Goal: Task Accomplishment & Management: Manage account settings

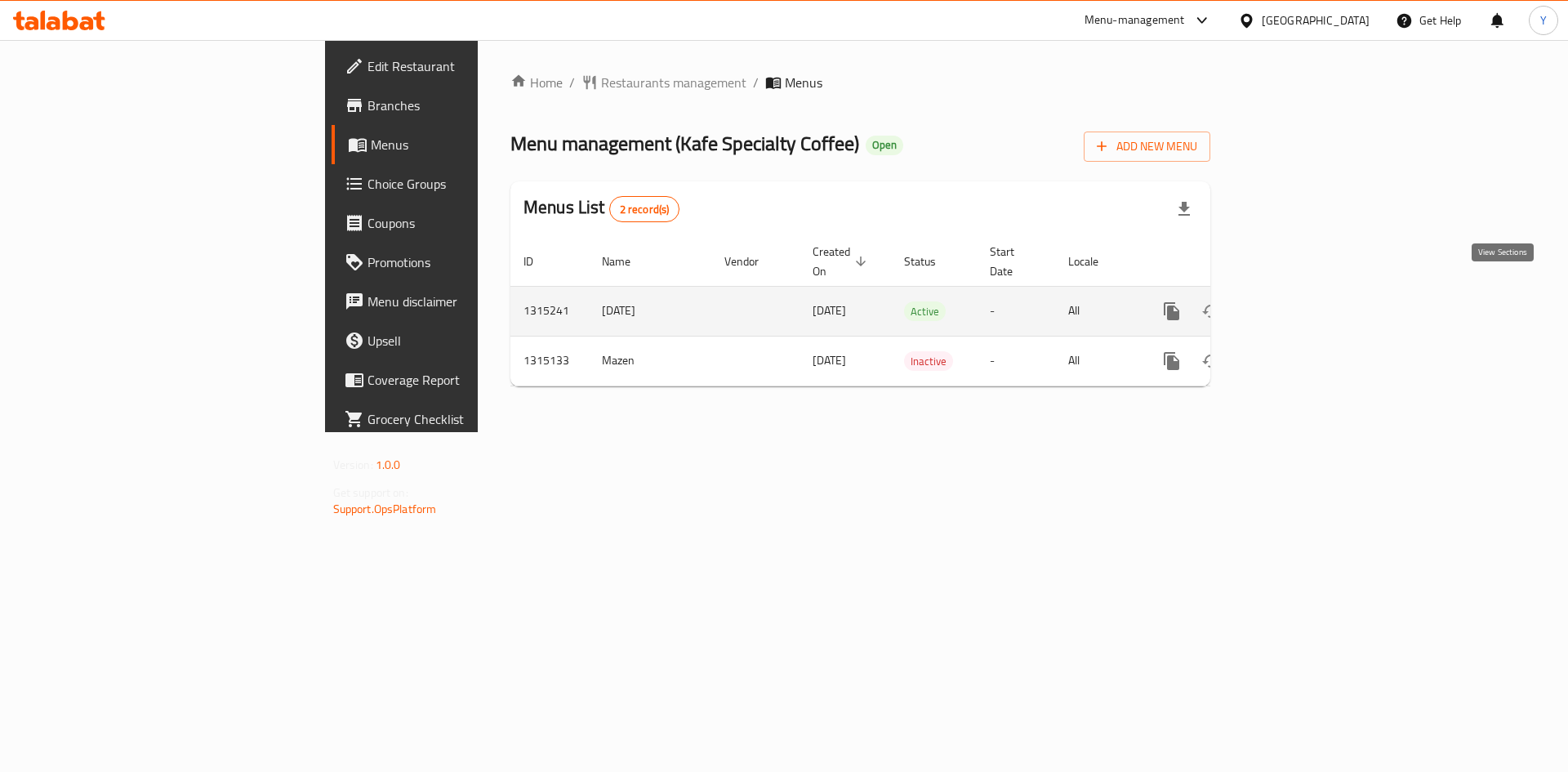
click at [1310, 304] on link "enhanced table" at bounding box center [1289, 311] width 39 height 39
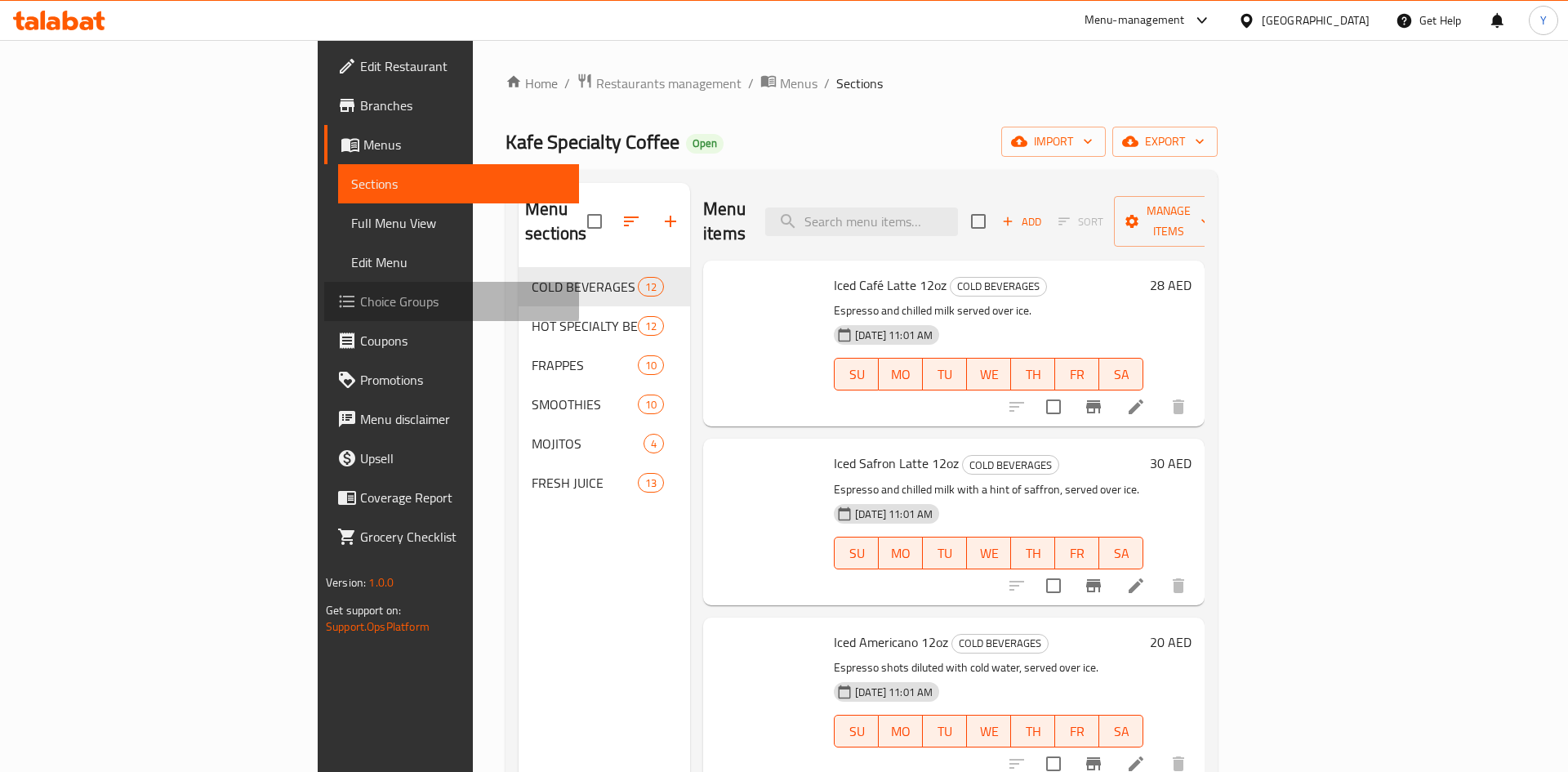
click at [361, 302] on span "Choice Groups" at bounding box center [463, 301] width 207 height 20
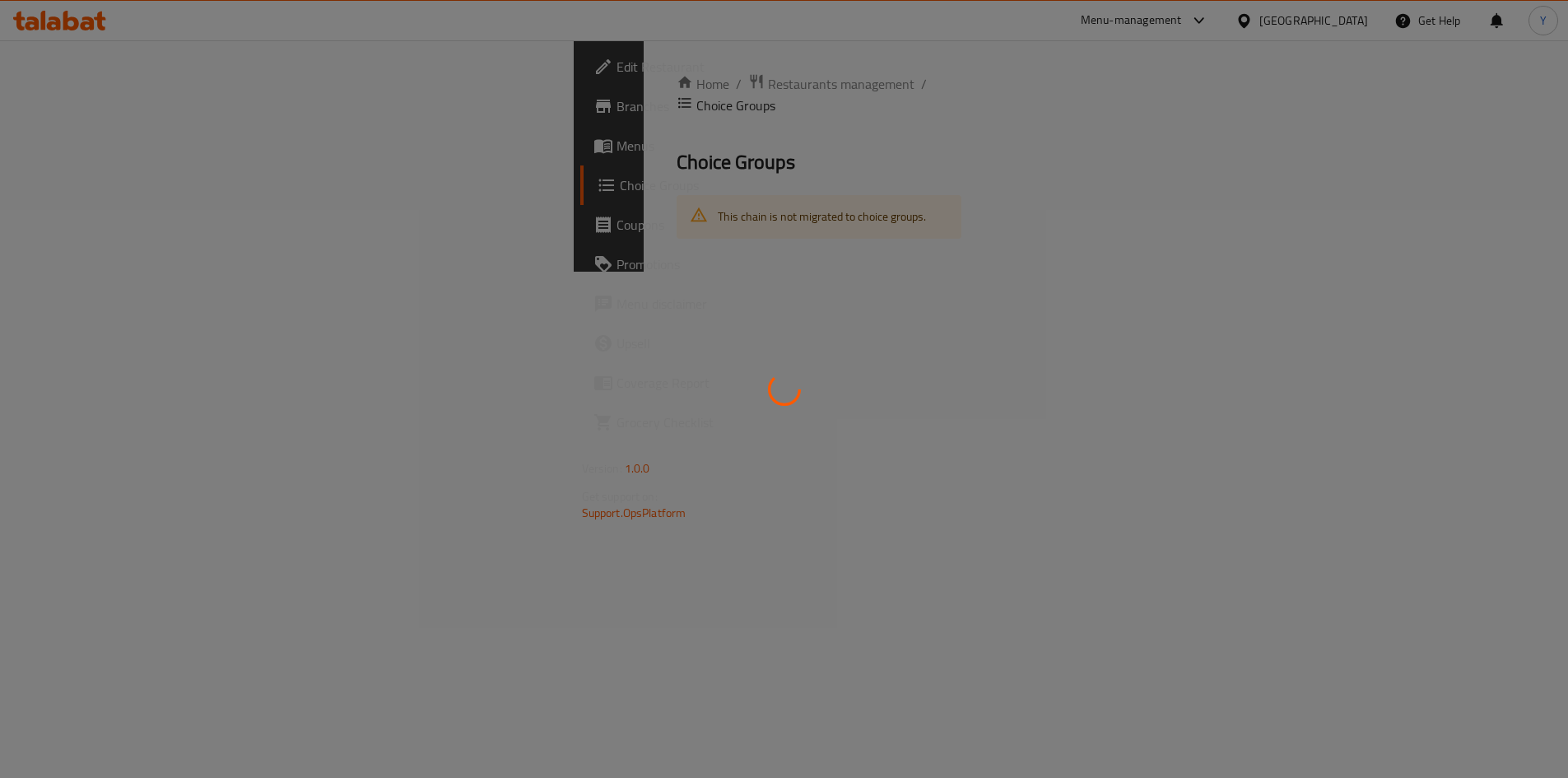
click at [118, 304] on div at bounding box center [784, 389] width 1568 height 778
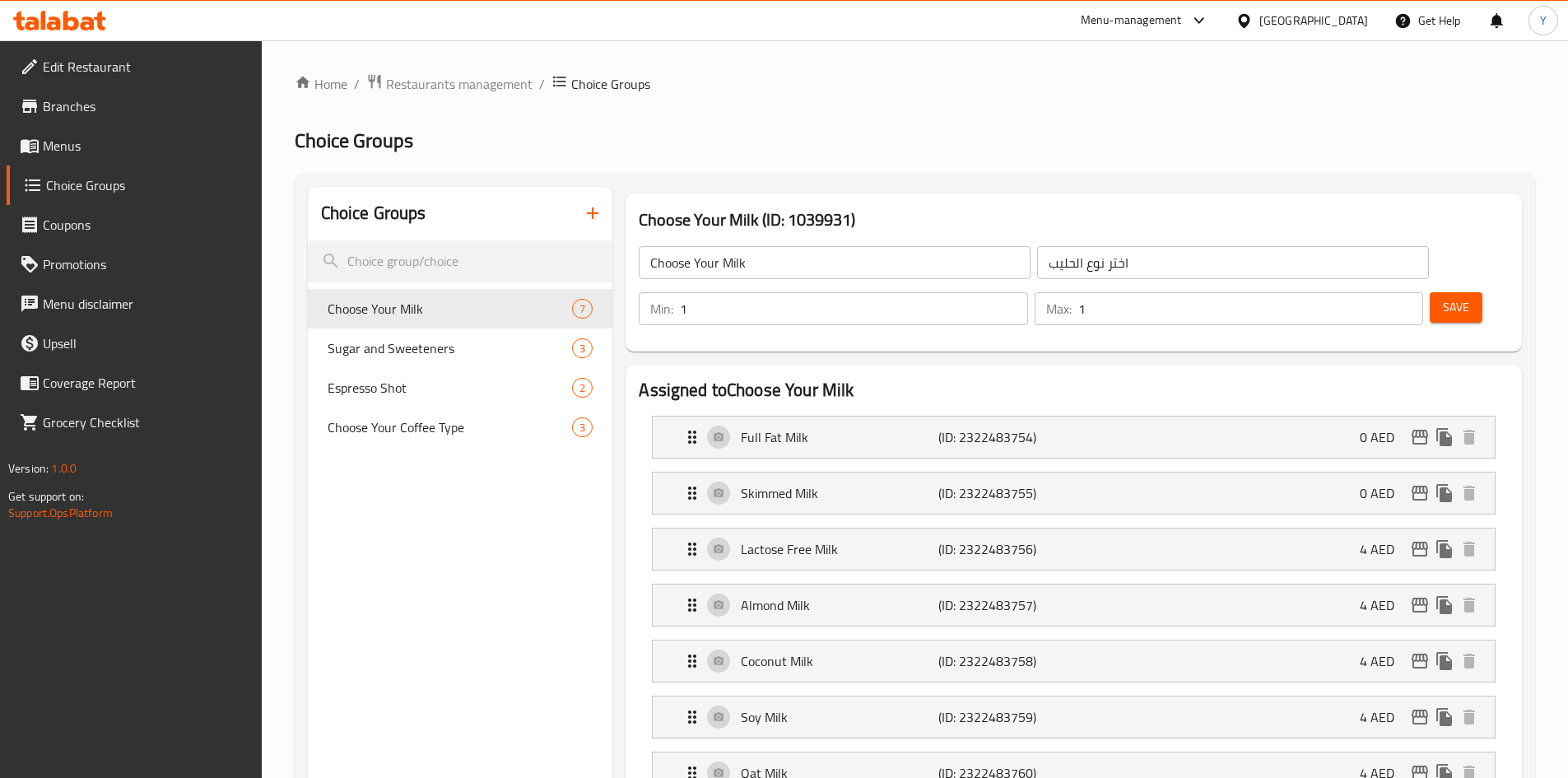
type input "1"
click at [1027, 292] on input "1" at bounding box center [853, 308] width 347 height 33
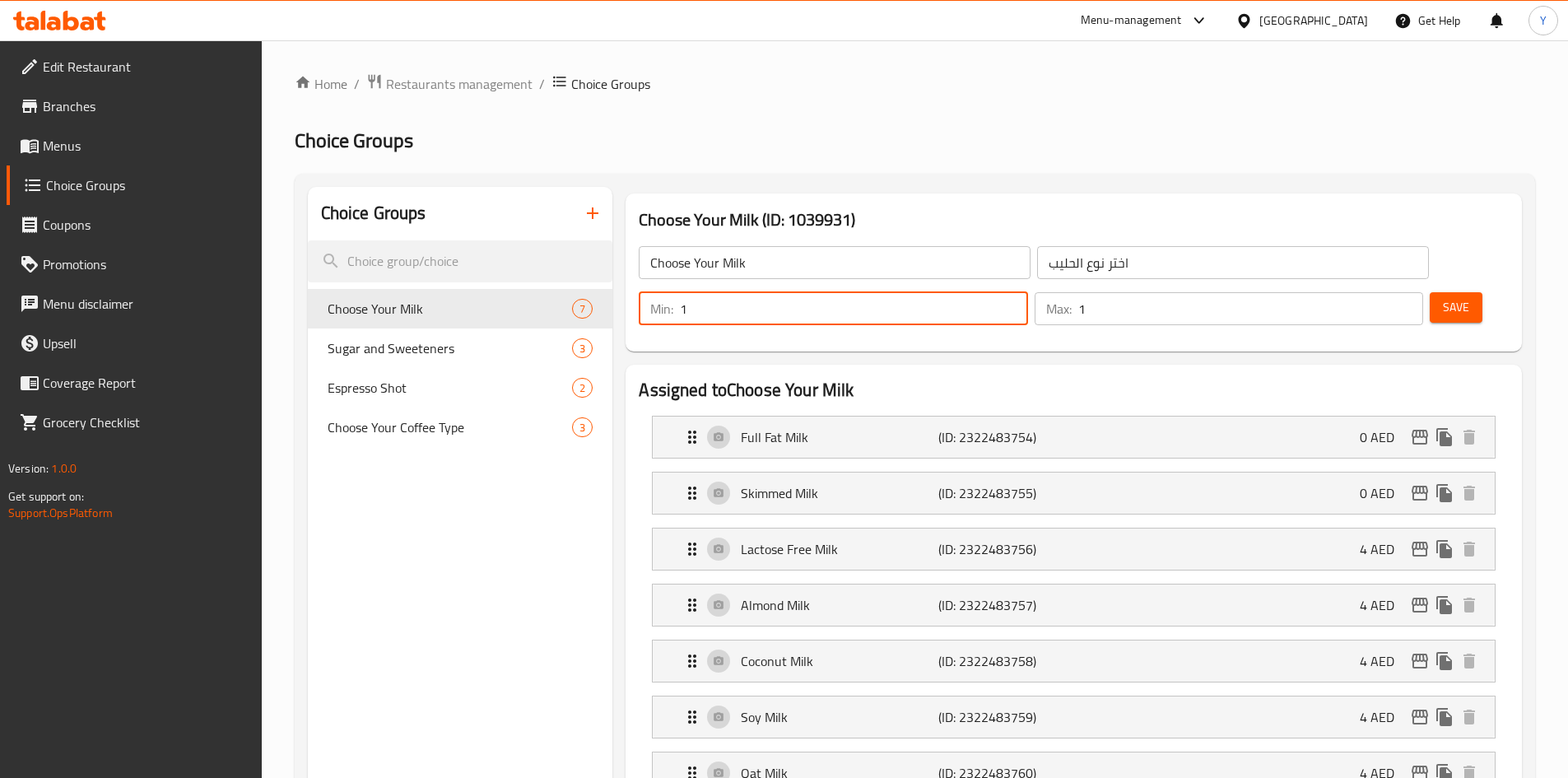
click at [1443, 297] on span "Save" at bounding box center [1456, 308] width 27 height 21
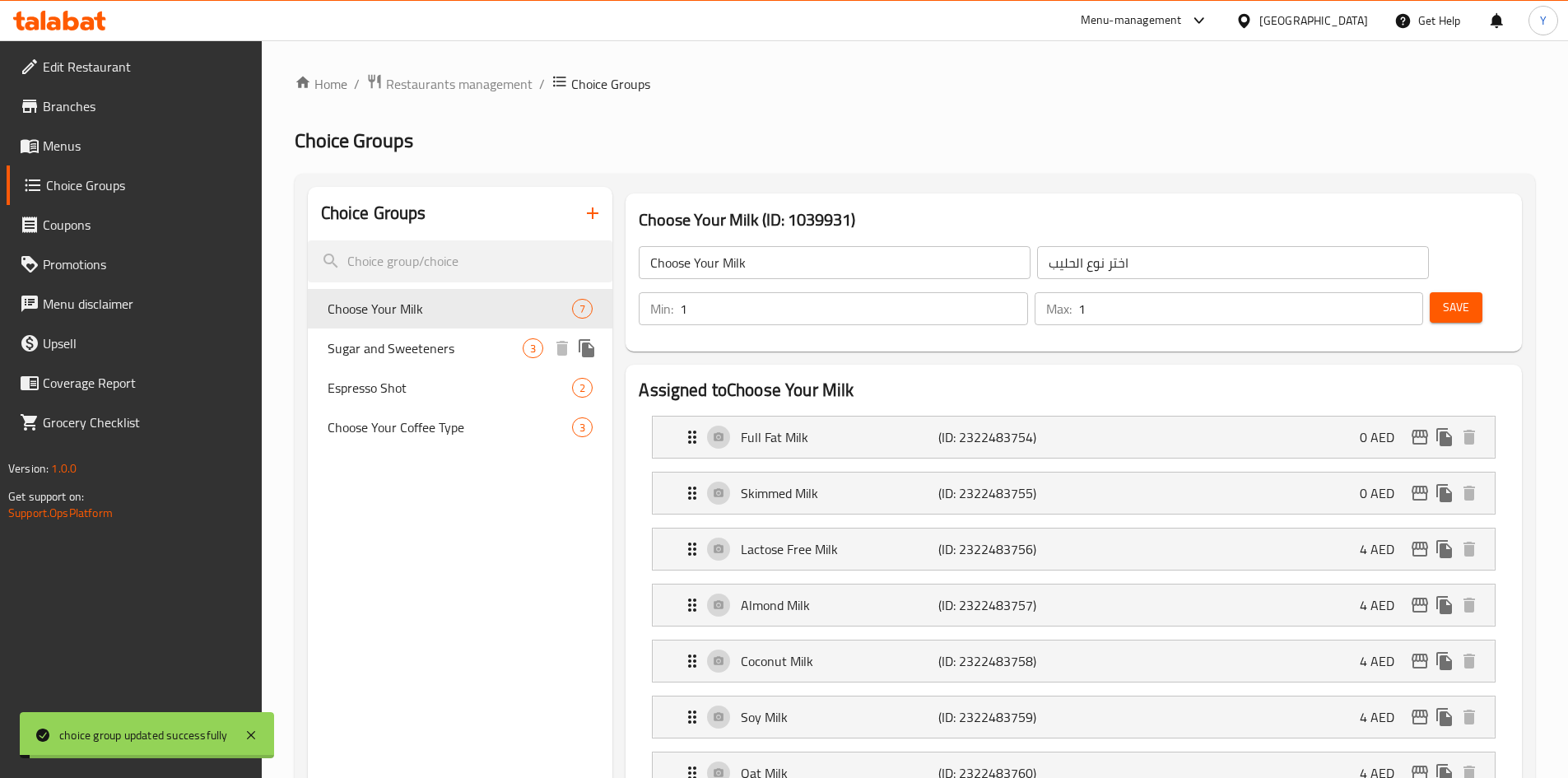
click at [464, 342] on span "Sugar and Sweeteners" at bounding box center [425, 348] width 196 height 20
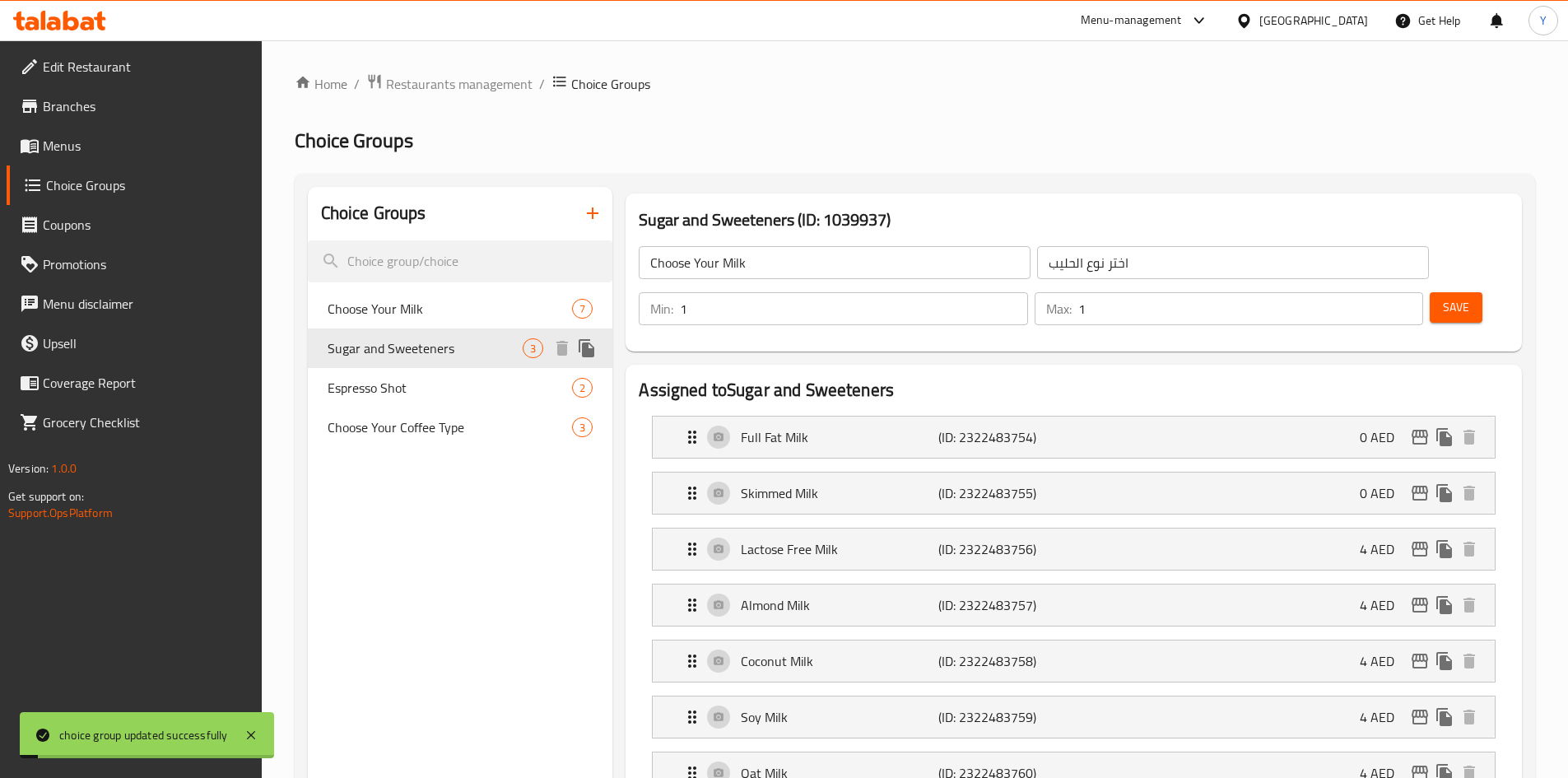
type input "Sugar and Sweeteners"
type input "السكر والمحليات"
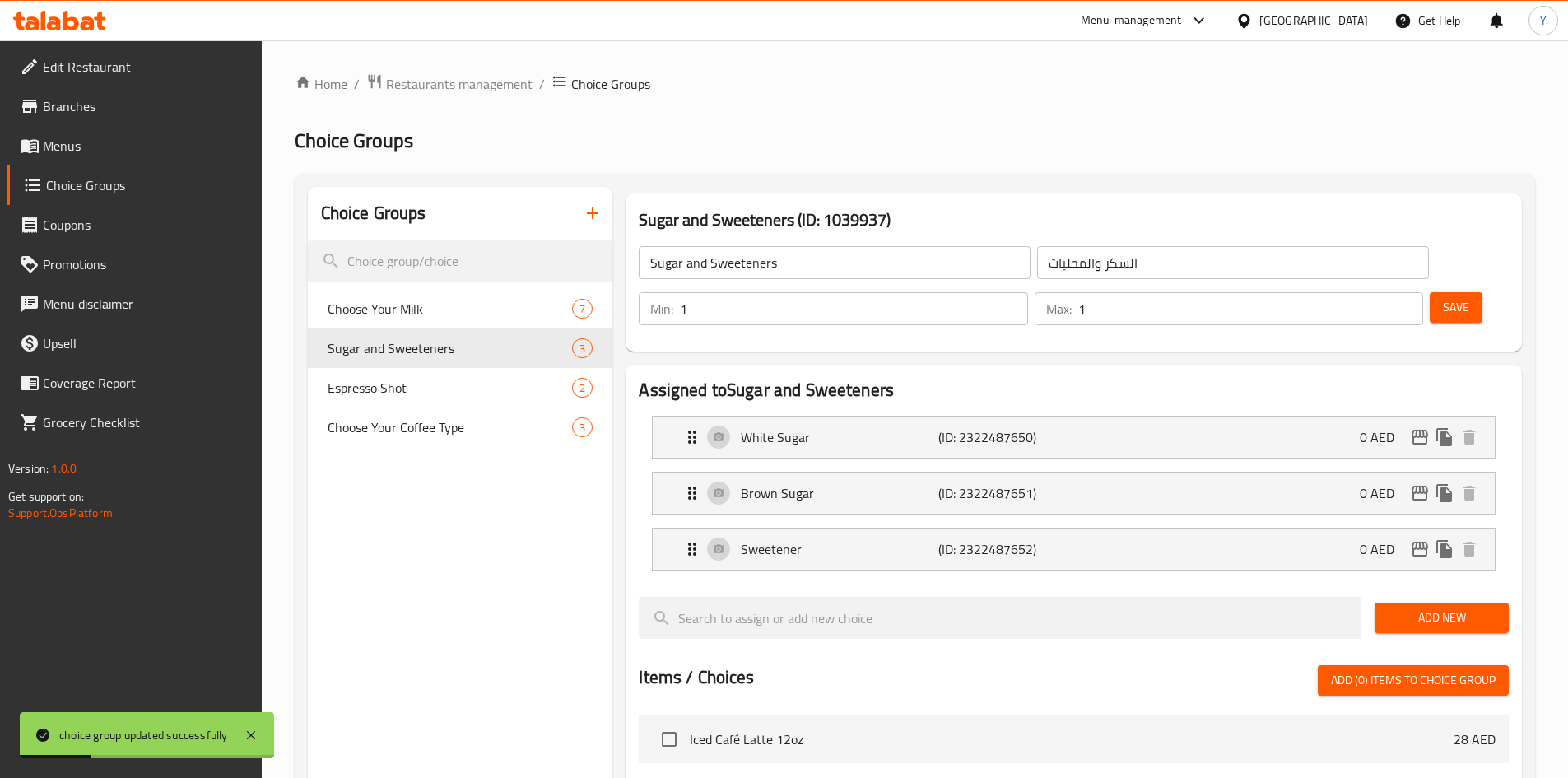
type input "1"
click at [1027, 292] on input "1" at bounding box center [853, 308] width 347 height 33
click at [1429, 292] on button "Save" at bounding box center [1455, 308] width 52 height 31
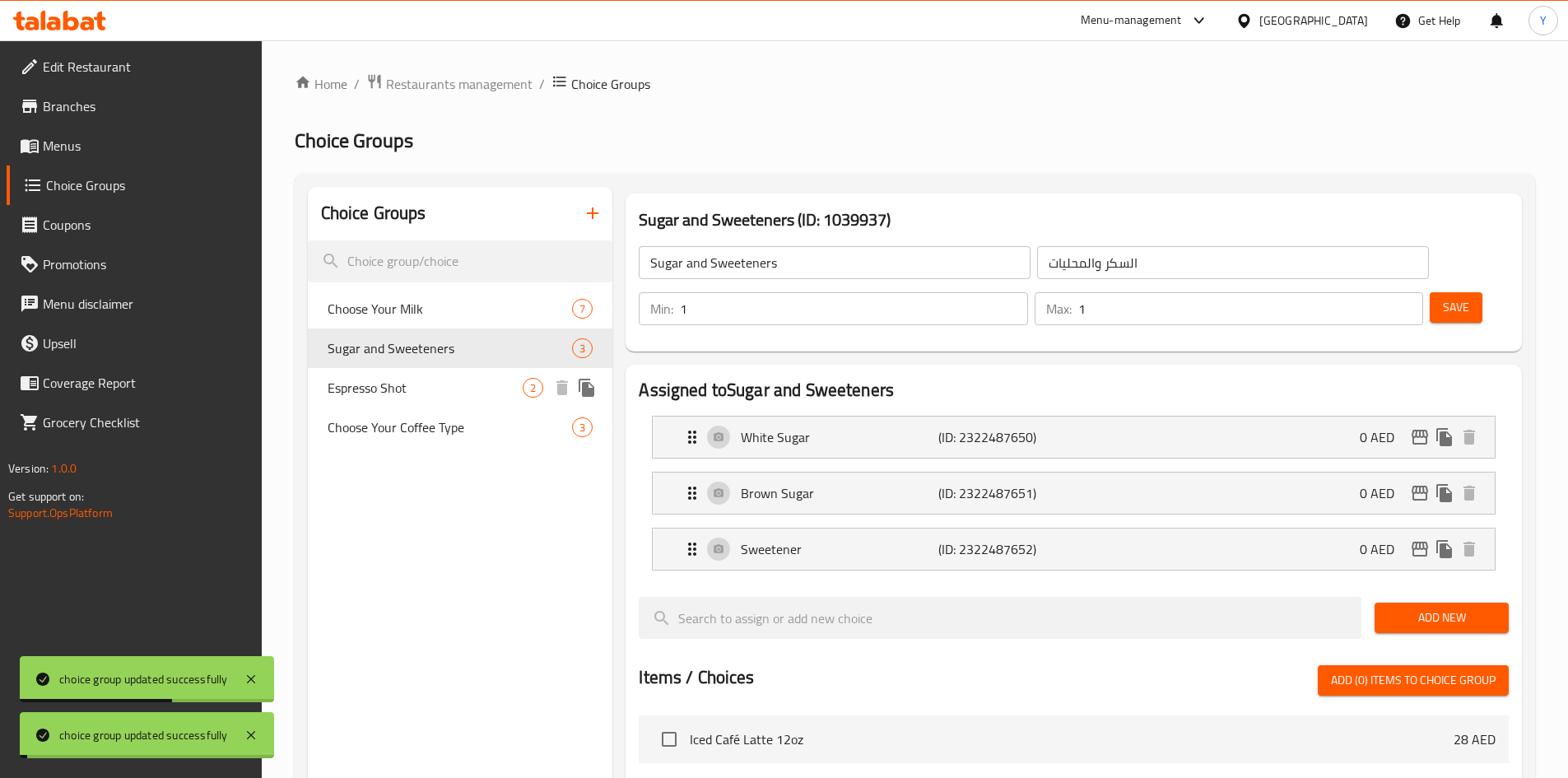
click at [382, 385] on span "Espresso Shot" at bounding box center [425, 387] width 196 height 20
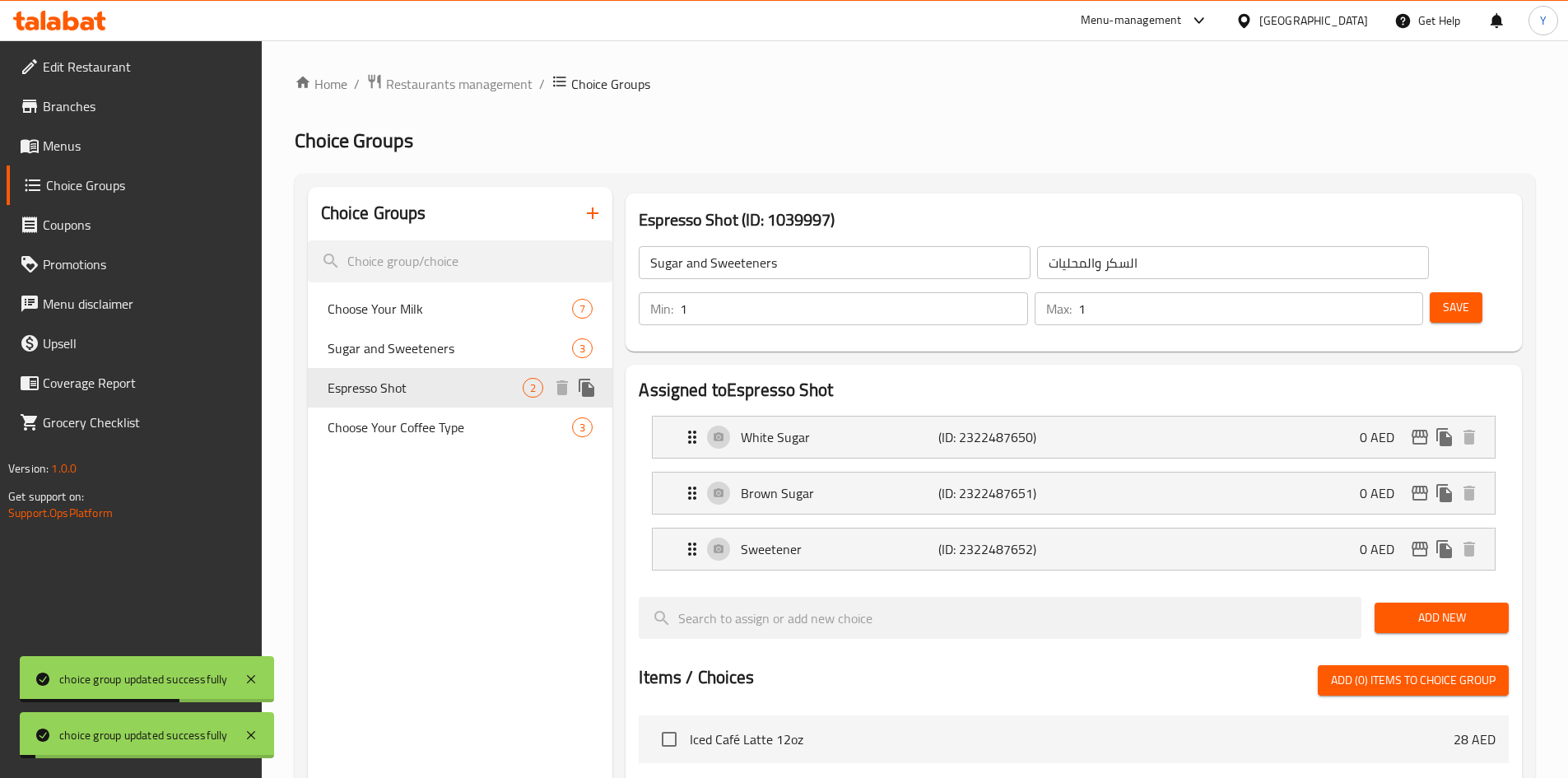
type input "Espresso Shot"
type input "إسبريسو طلقة"
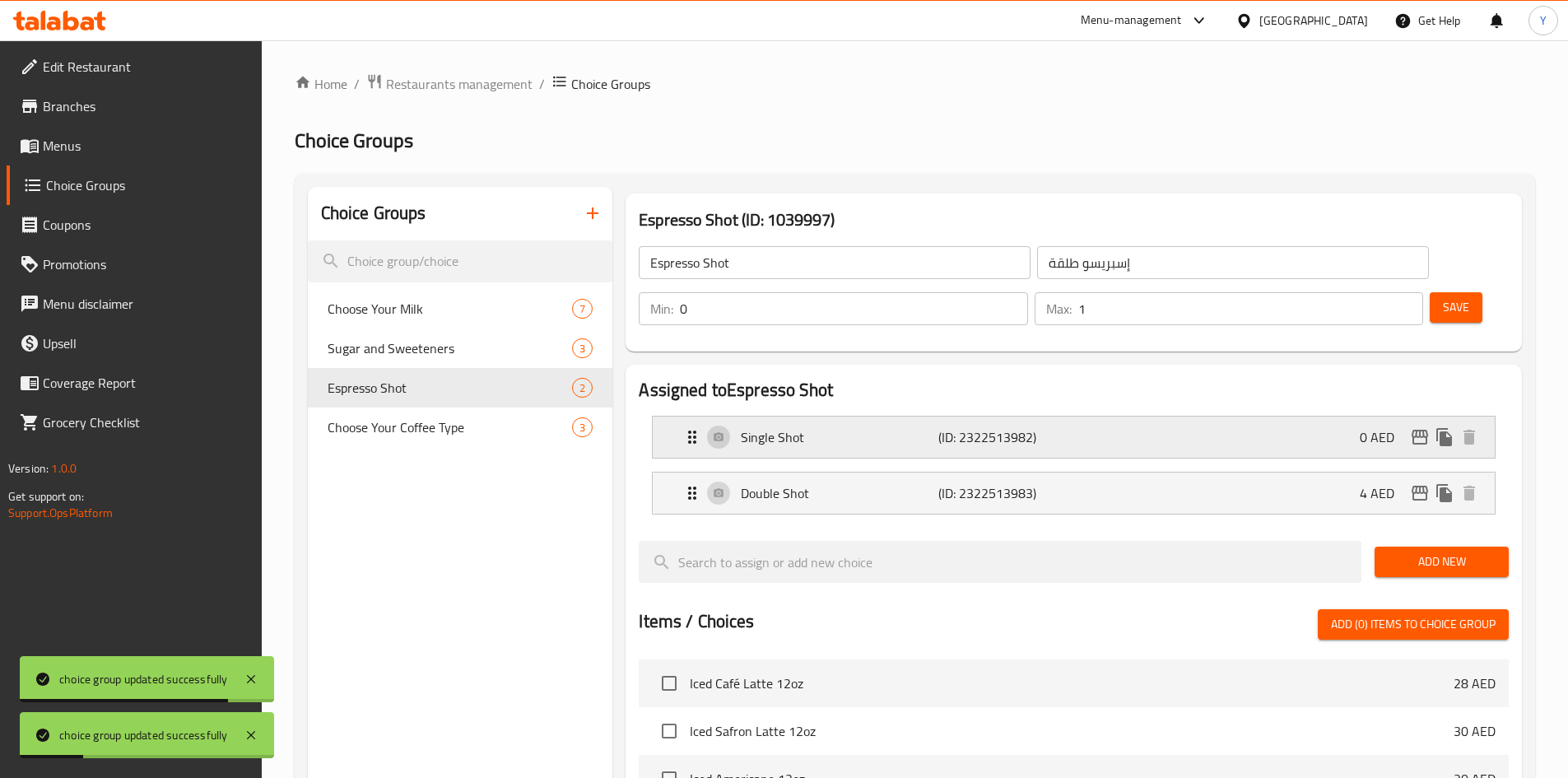
click at [889, 427] on p "Single Shot" at bounding box center [839, 436] width 197 height 20
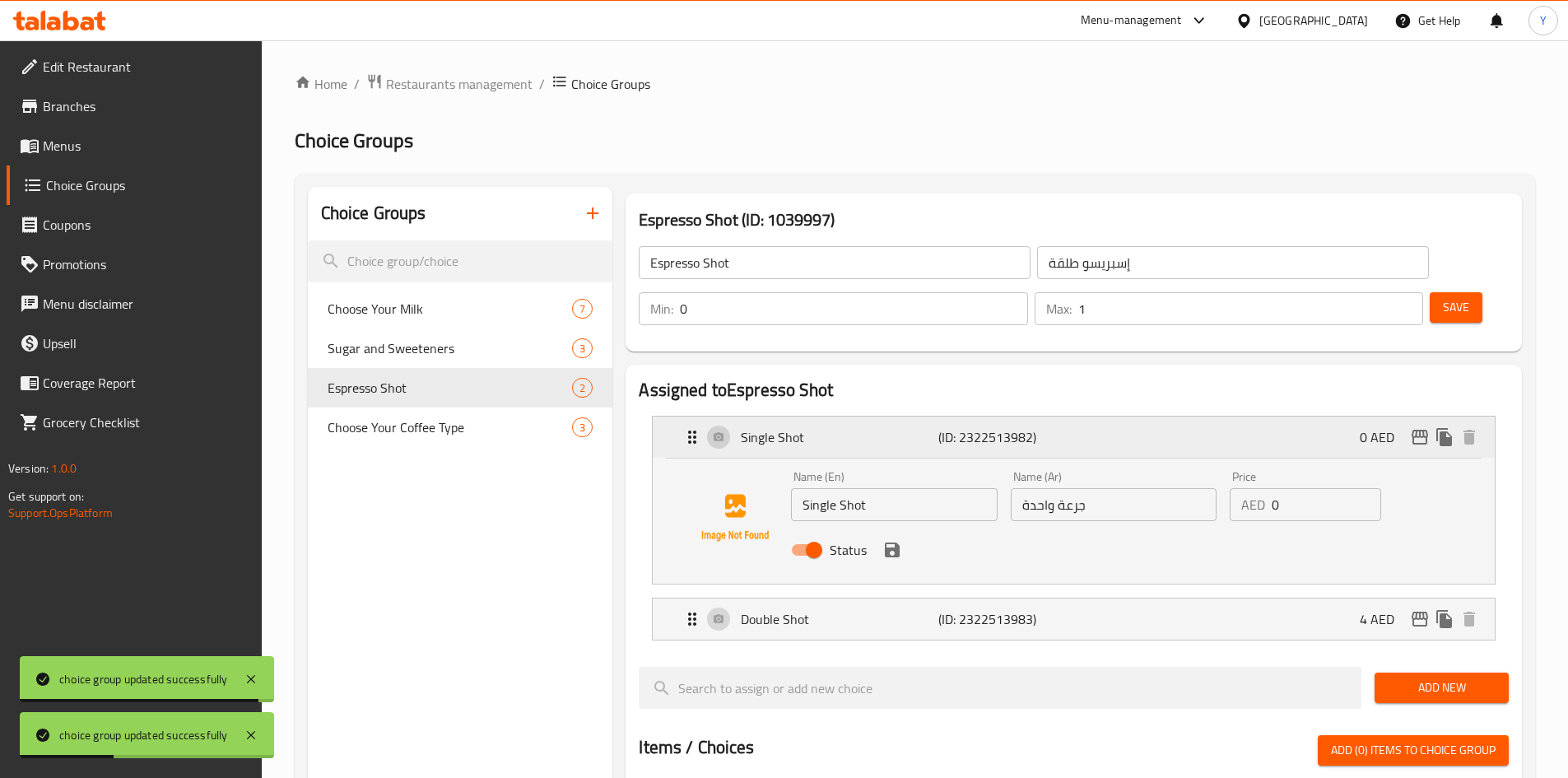
click at [889, 427] on p "Single Shot" at bounding box center [839, 436] width 197 height 20
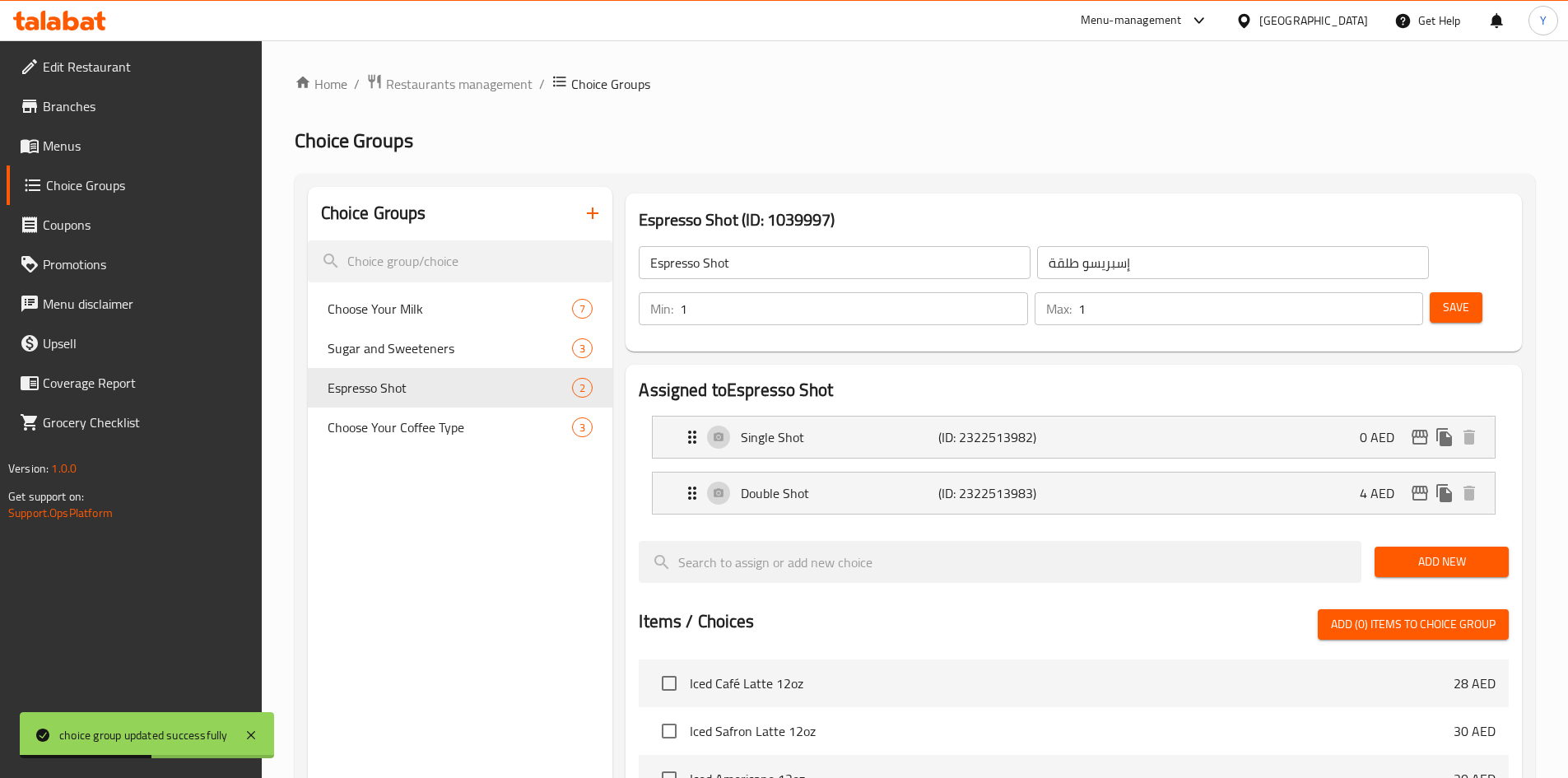
type input "1"
click at [1027, 292] on input "1" at bounding box center [853, 308] width 347 height 33
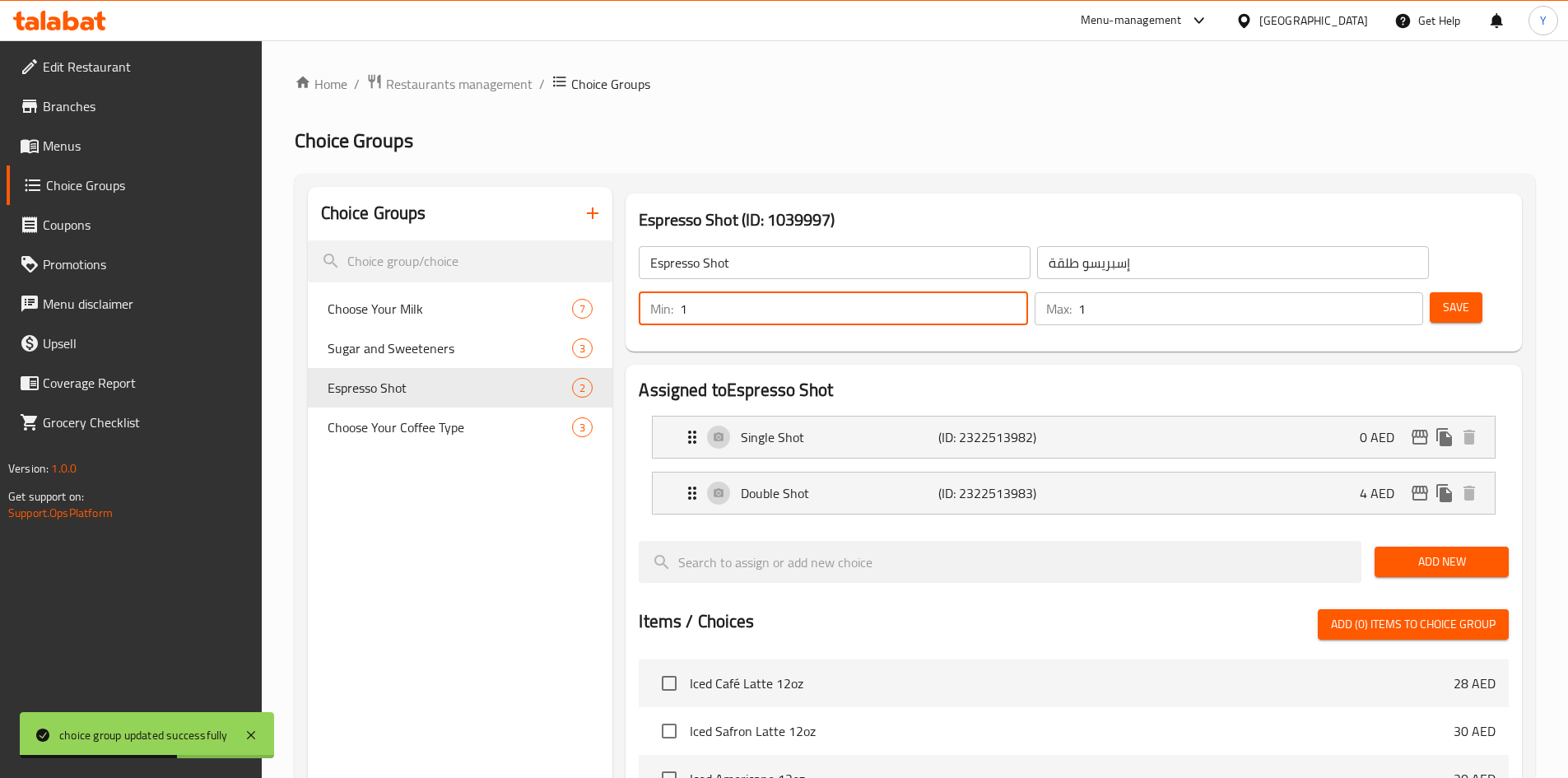
click at [1429, 292] on button "Save" at bounding box center [1455, 308] width 52 height 31
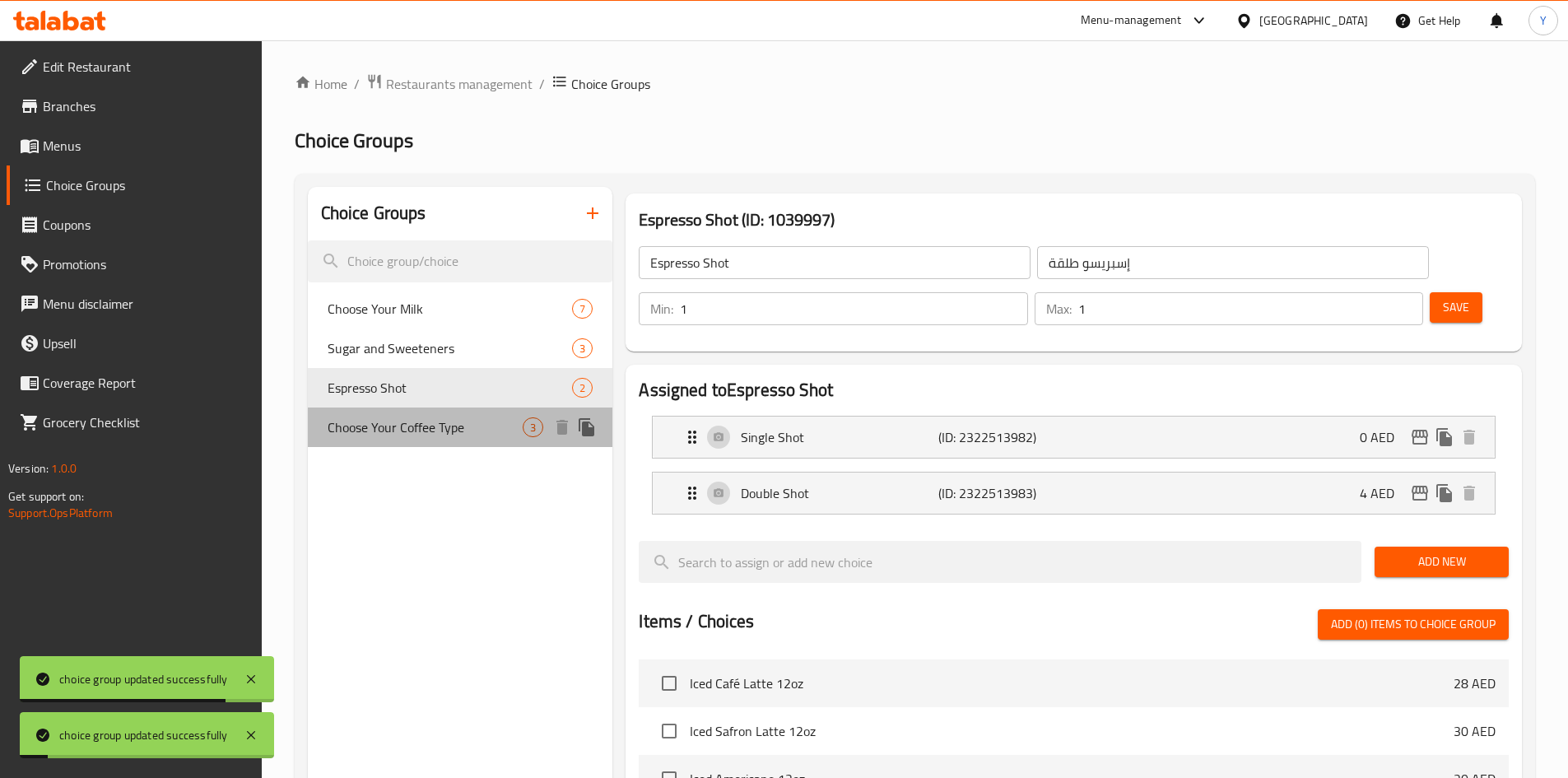
click at [447, 419] on span "Choose Your Coffee Type" at bounding box center [425, 427] width 196 height 20
type input "Choose Your Coffee Type"
type input "اختار نوع قهوتك"
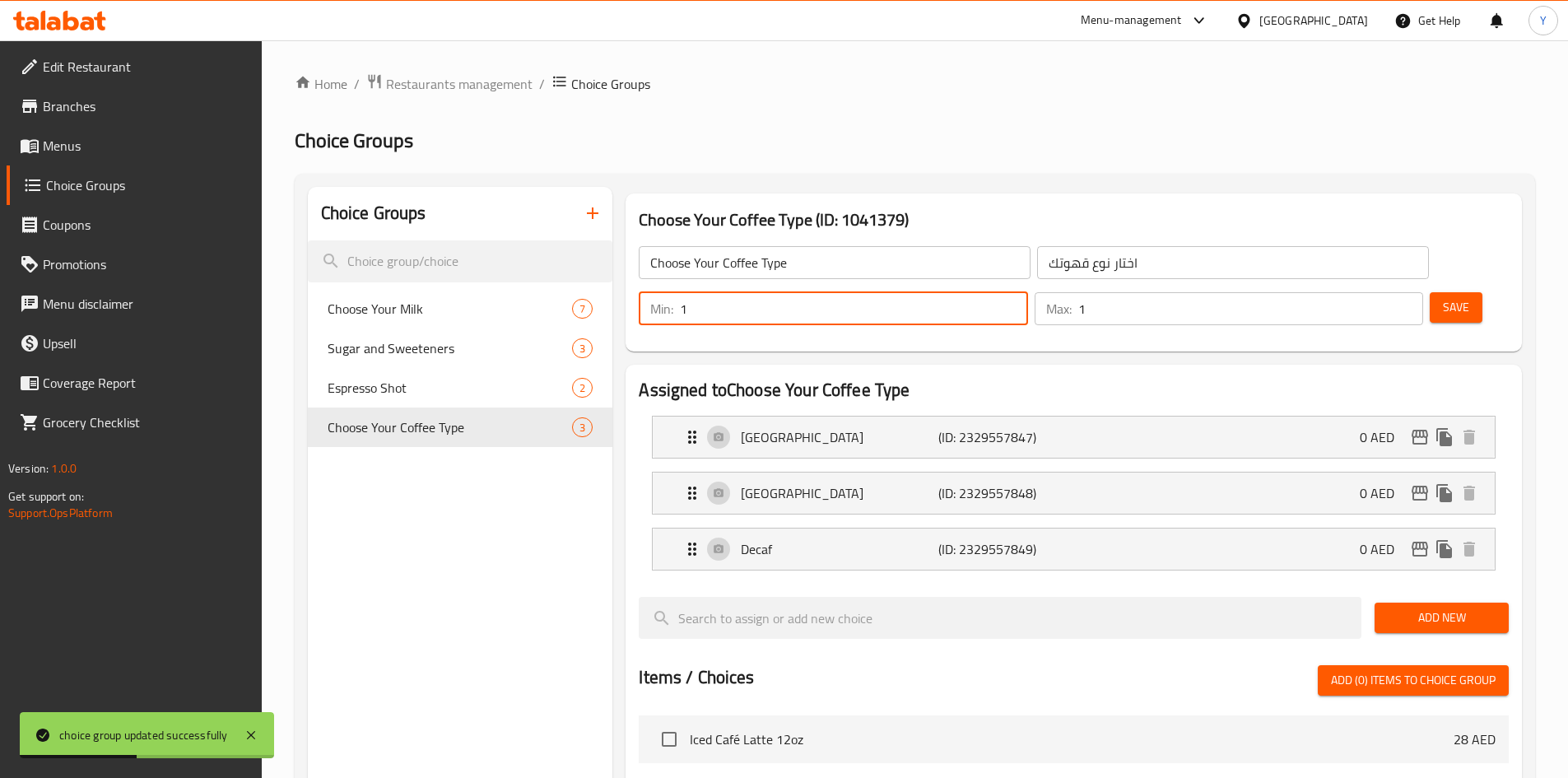
type input "1"
click at [1027, 292] on input "1" at bounding box center [853, 308] width 347 height 33
click at [1443, 297] on span "Save" at bounding box center [1456, 308] width 27 height 21
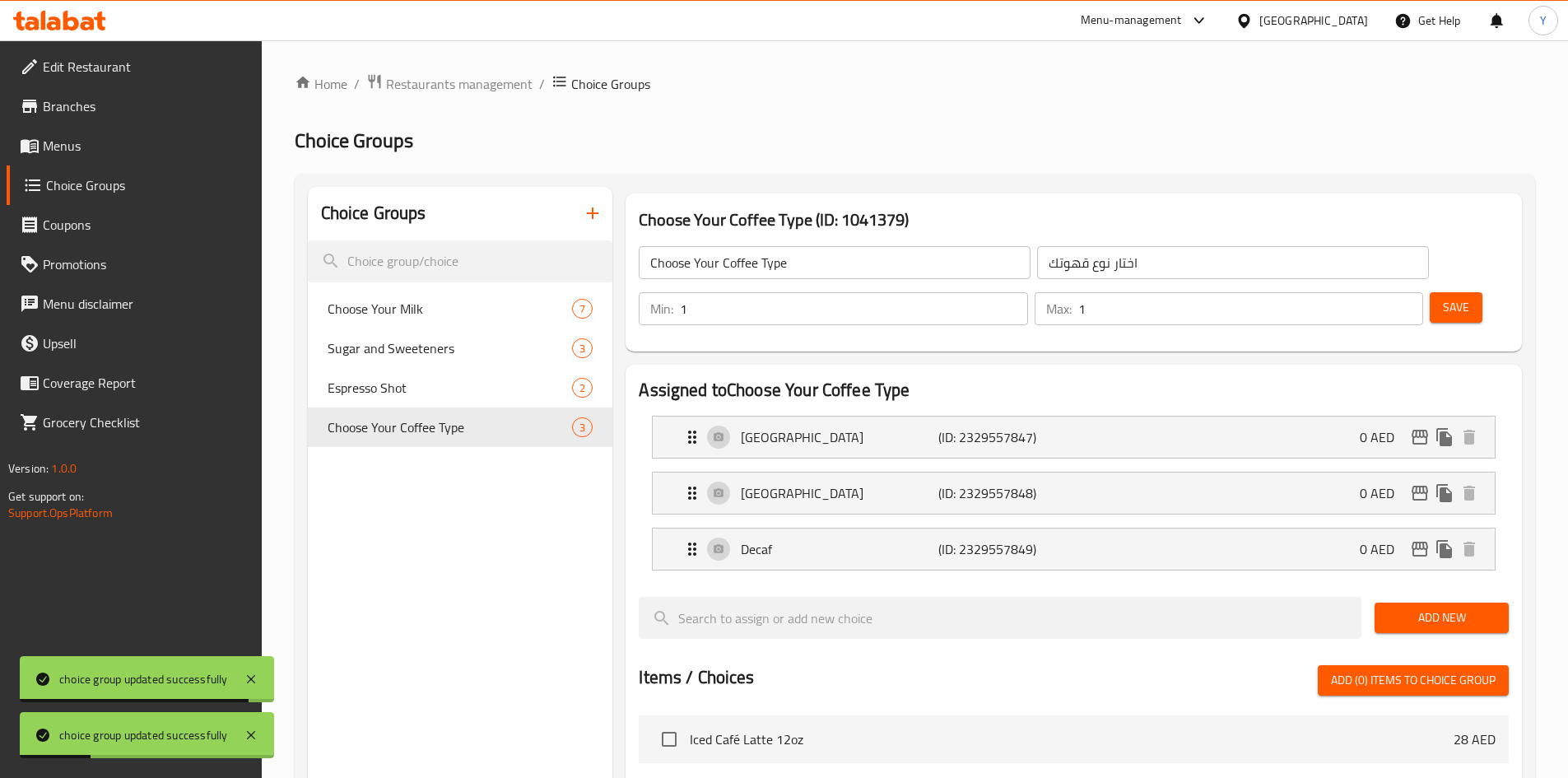
click at [87, 151] on span "Menus" at bounding box center [146, 145] width 206 height 20
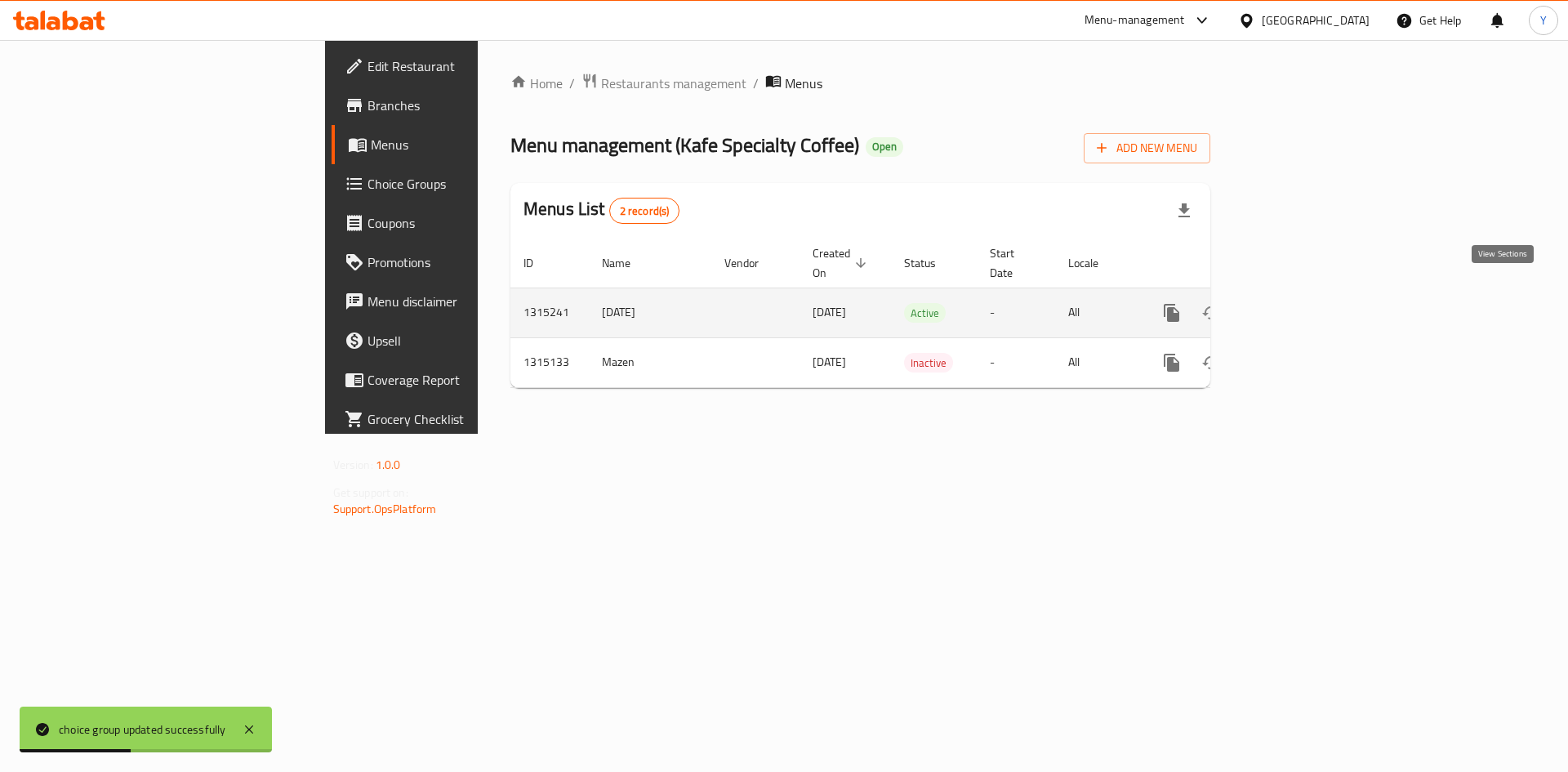
click at [1299, 303] on icon "enhanced table" at bounding box center [1289, 312] width 20 height 20
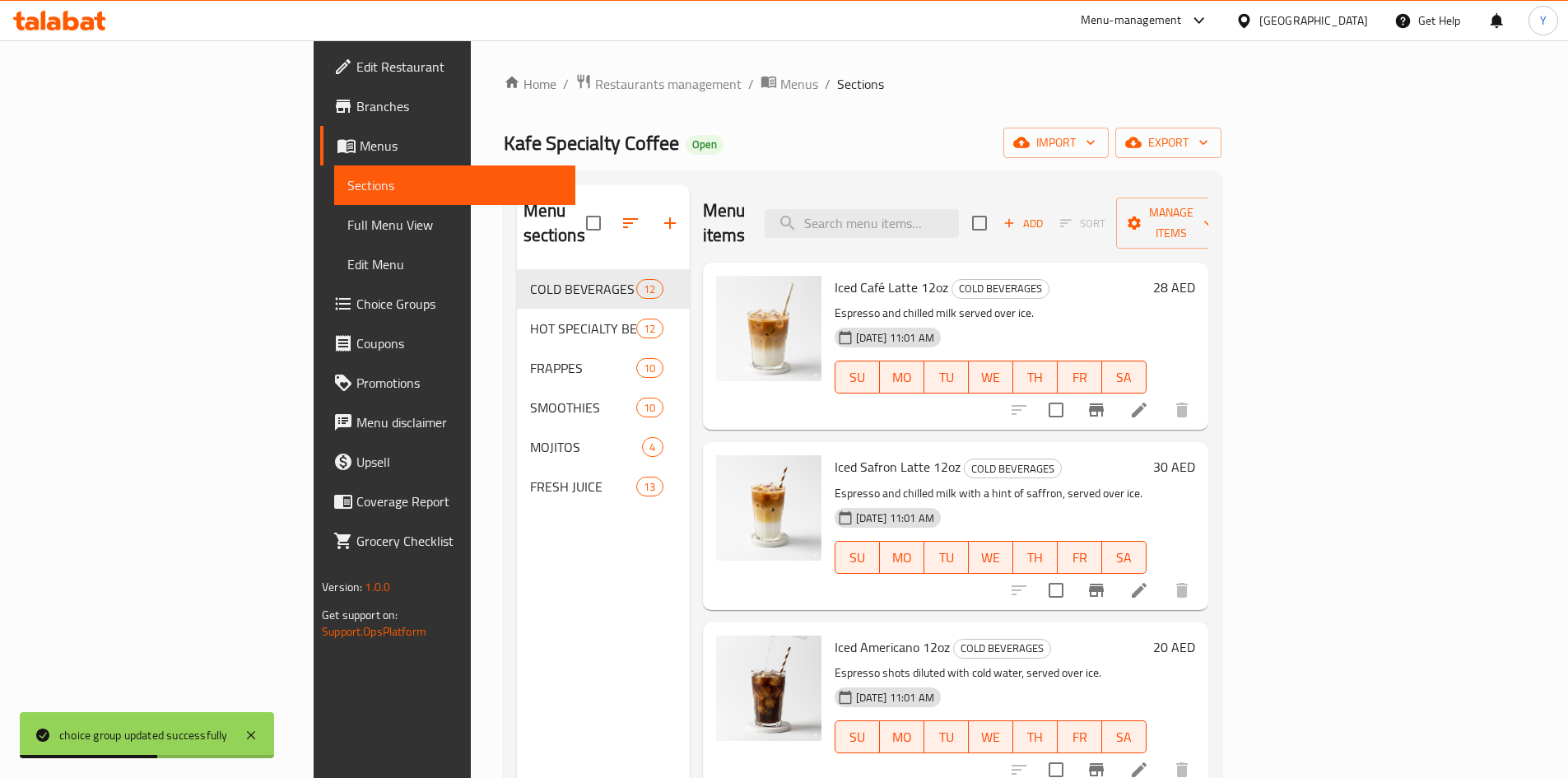
click at [347, 230] on span "Full Menu View" at bounding box center [454, 224] width 215 height 20
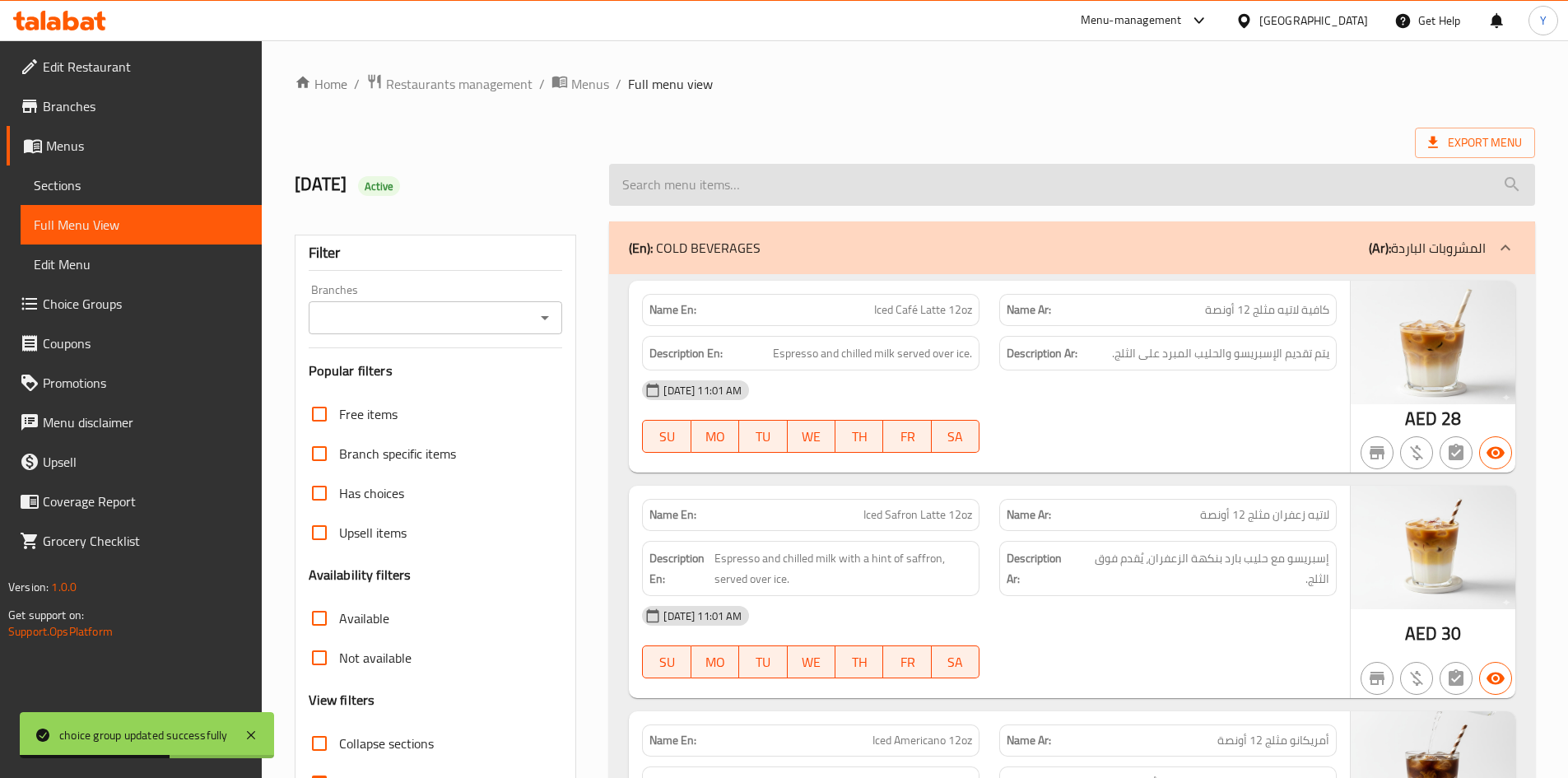
click at [779, 189] on input "search" at bounding box center [1072, 184] width 926 height 42
paste input "Cappuccino"
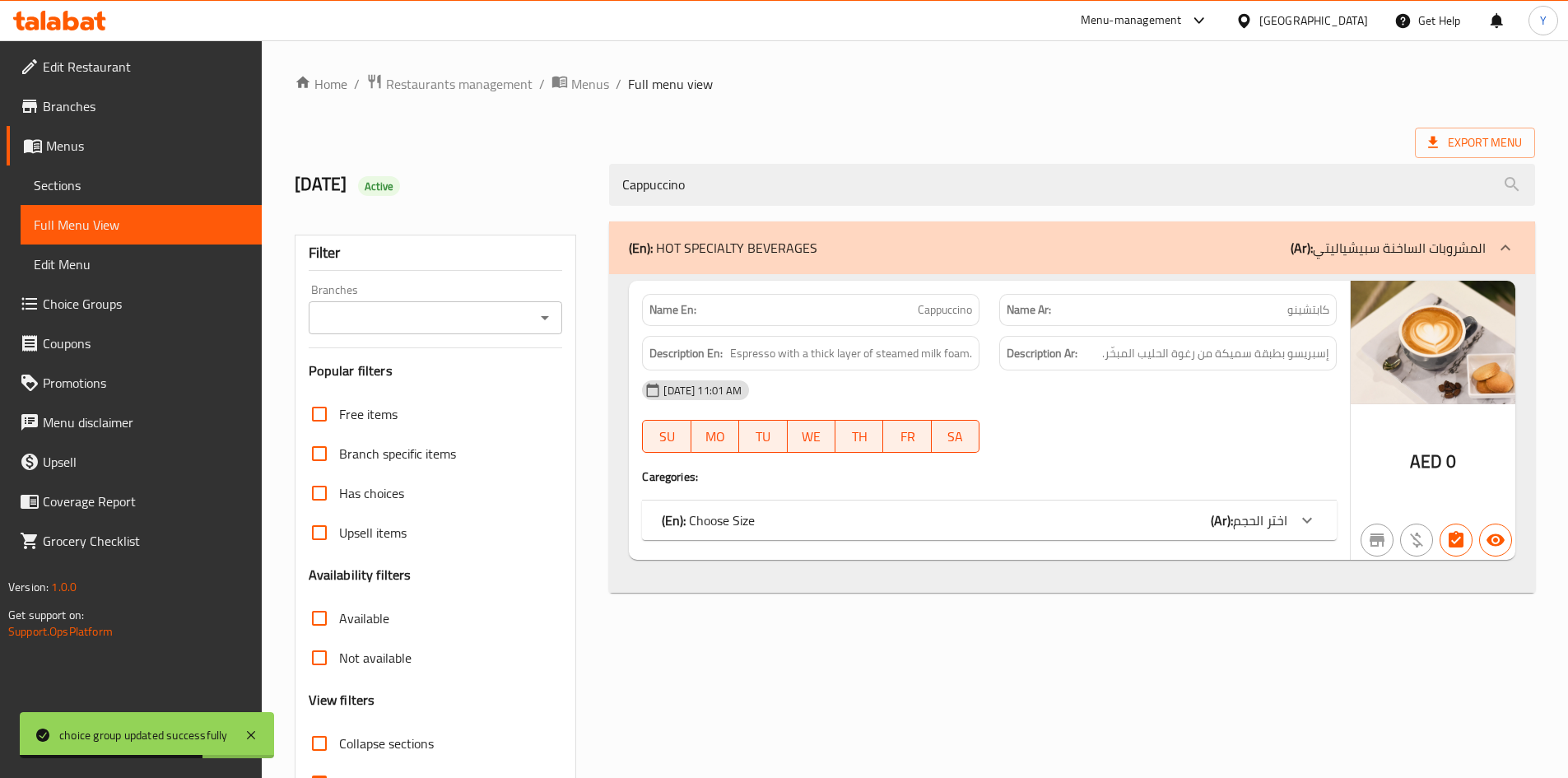
click at [1166, 503] on div "(En): Choose Size (Ar): اختر الحجم" at bounding box center [989, 520] width 695 height 39
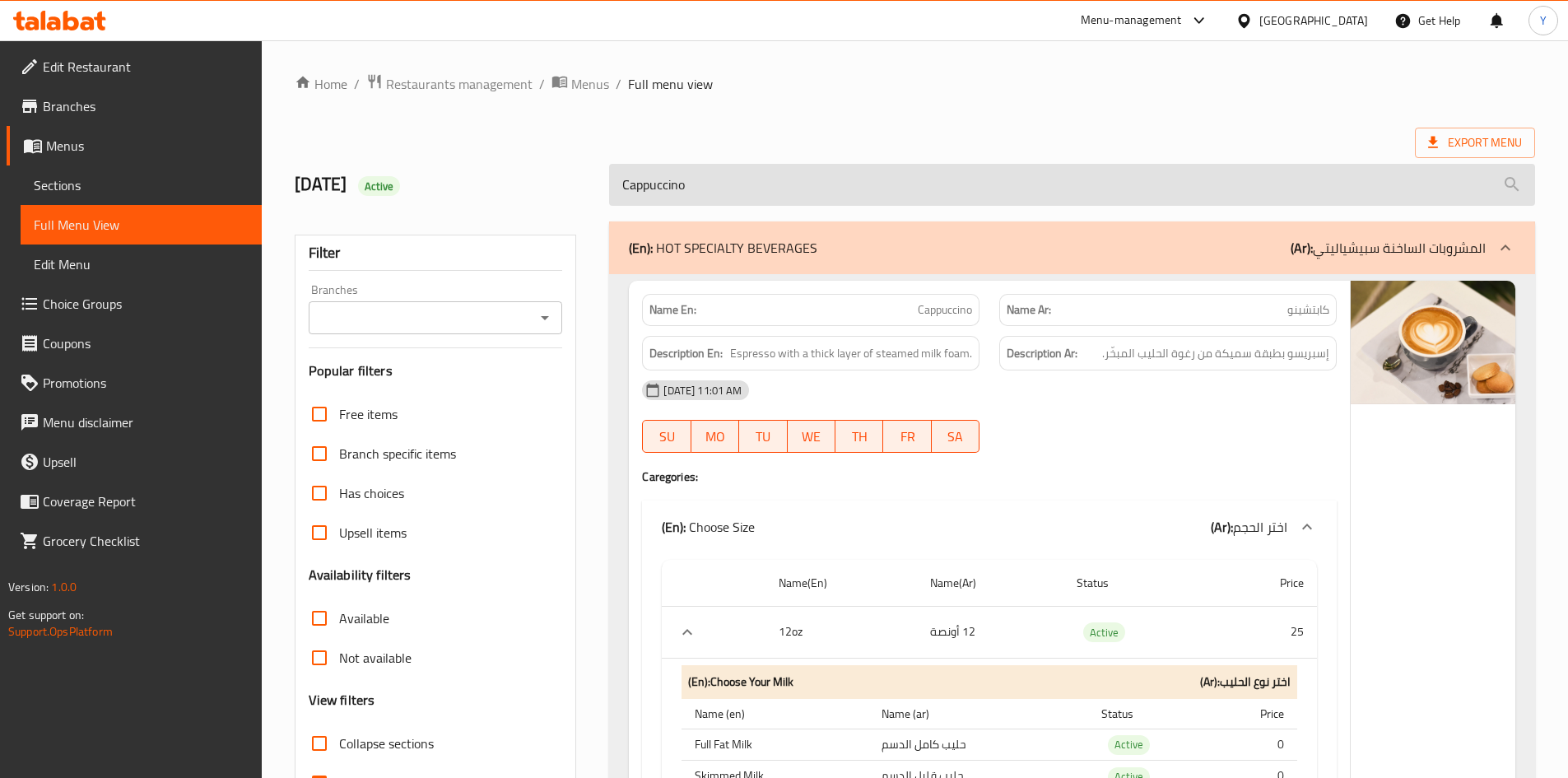
click at [721, 200] on input "Cappuccino" at bounding box center [1072, 184] width 926 height 42
click at [751, 180] on input "Cappuccino" at bounding box center [1072, 184] width 926 height 42
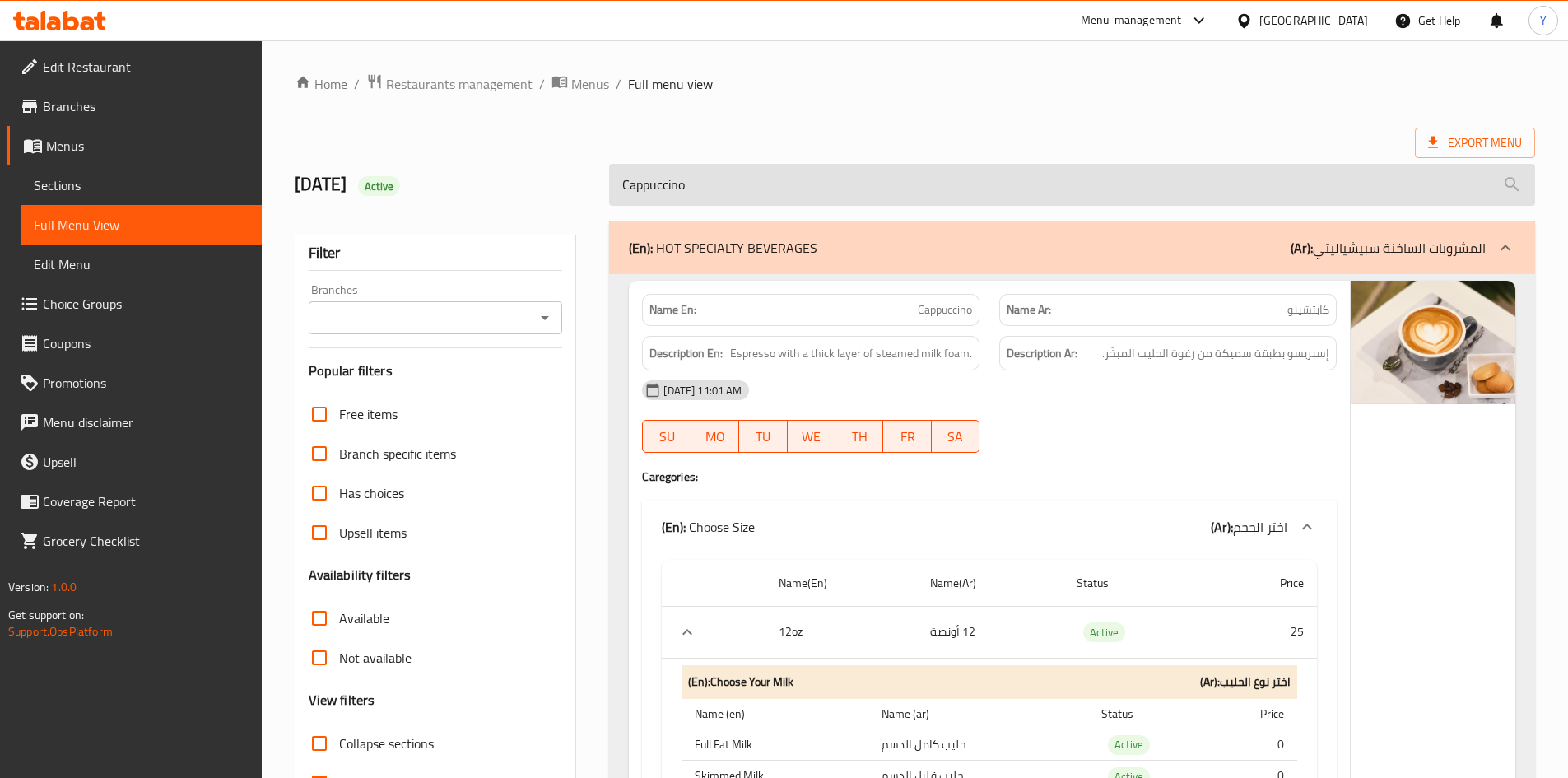
paste input "fé Latte"
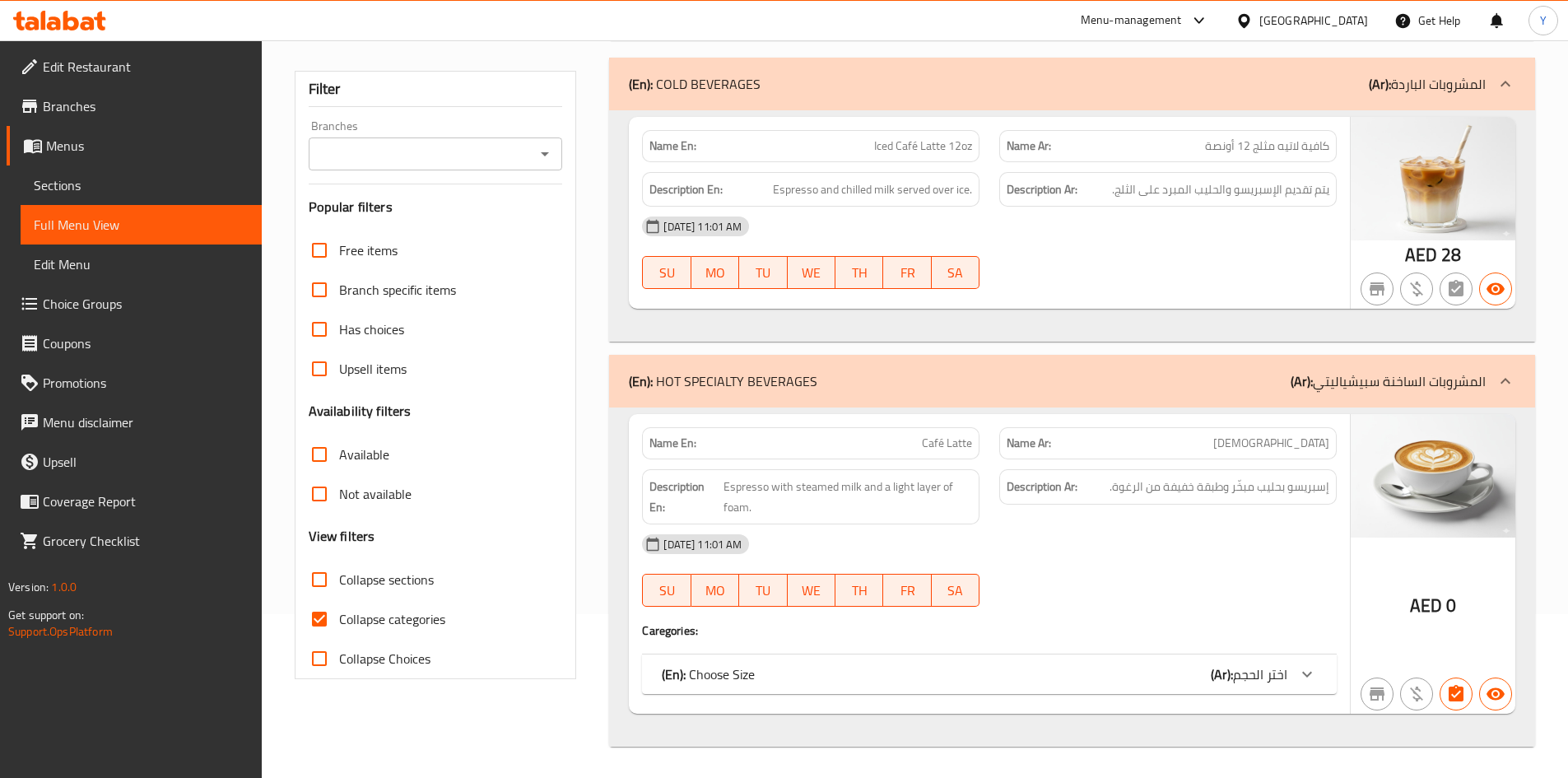
scroll to position [165, 0]
click at [1244, 677] on span "اختر الحجم" at bounding box center [1260, 672] width 54 height 25
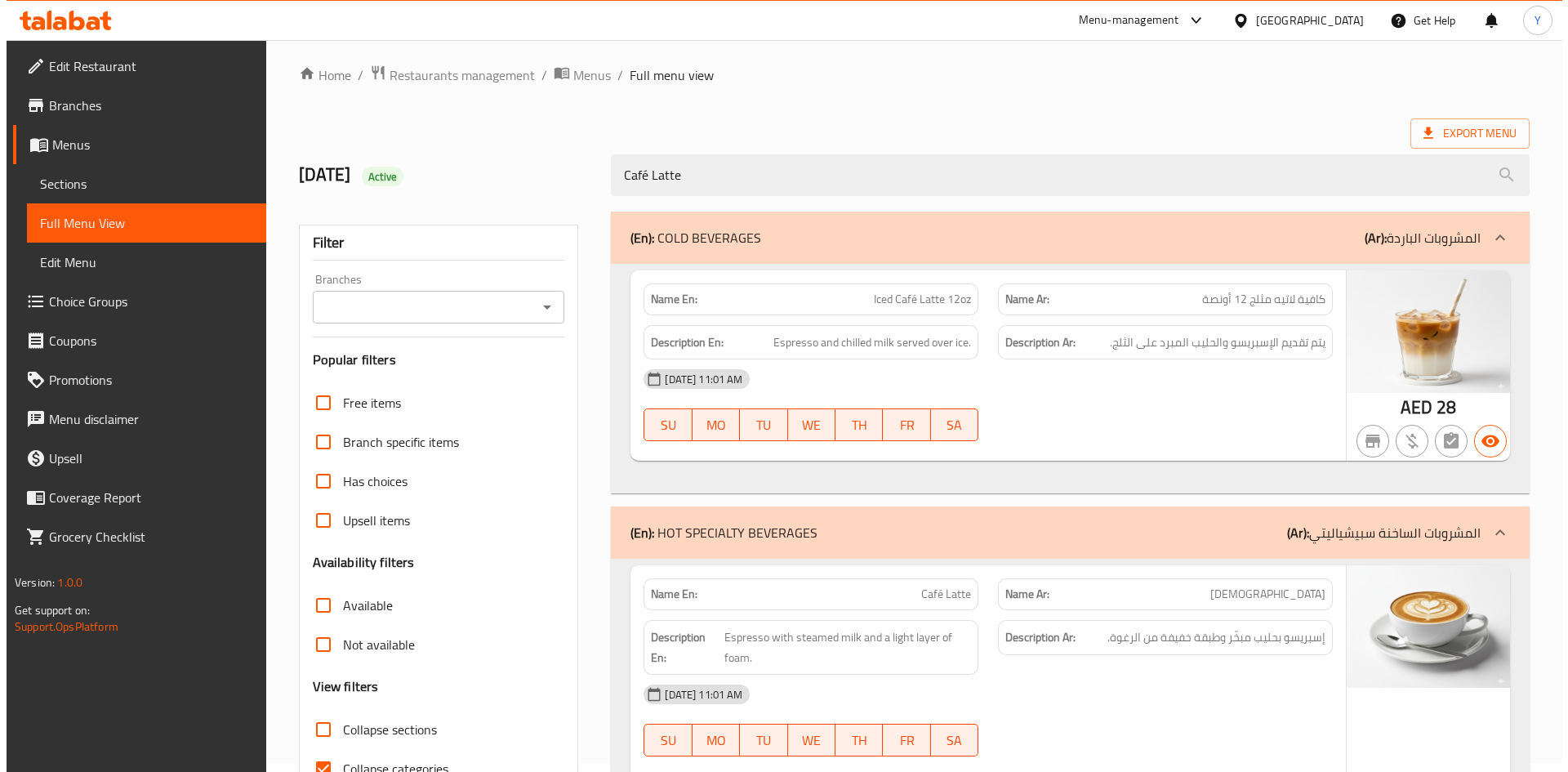
scroll to position [0, 0]
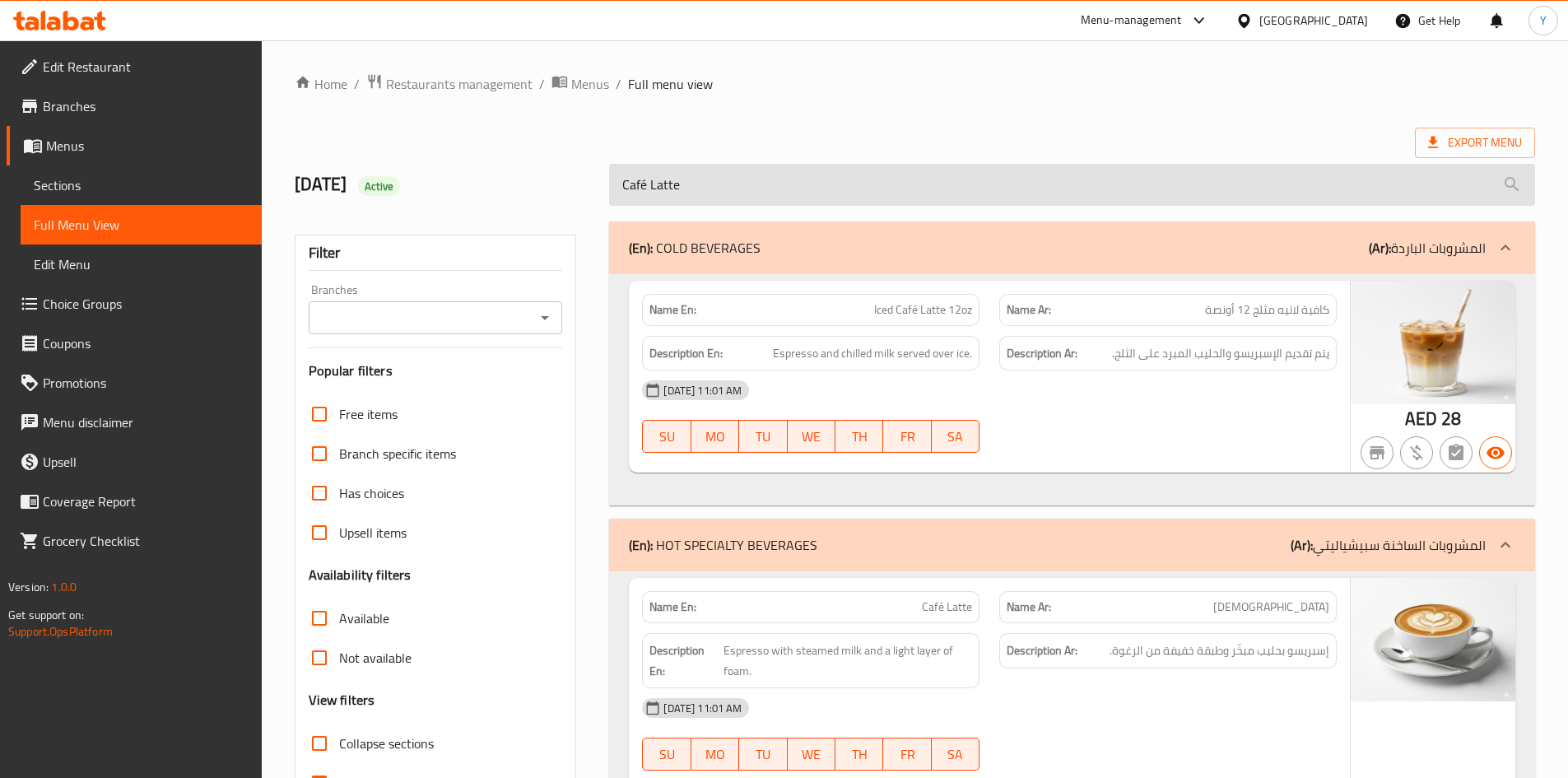
click at [740, 184] on input "Café Latte" at bounding box center [1072, 184] width 926 height 42
paste input "Flat Whi"
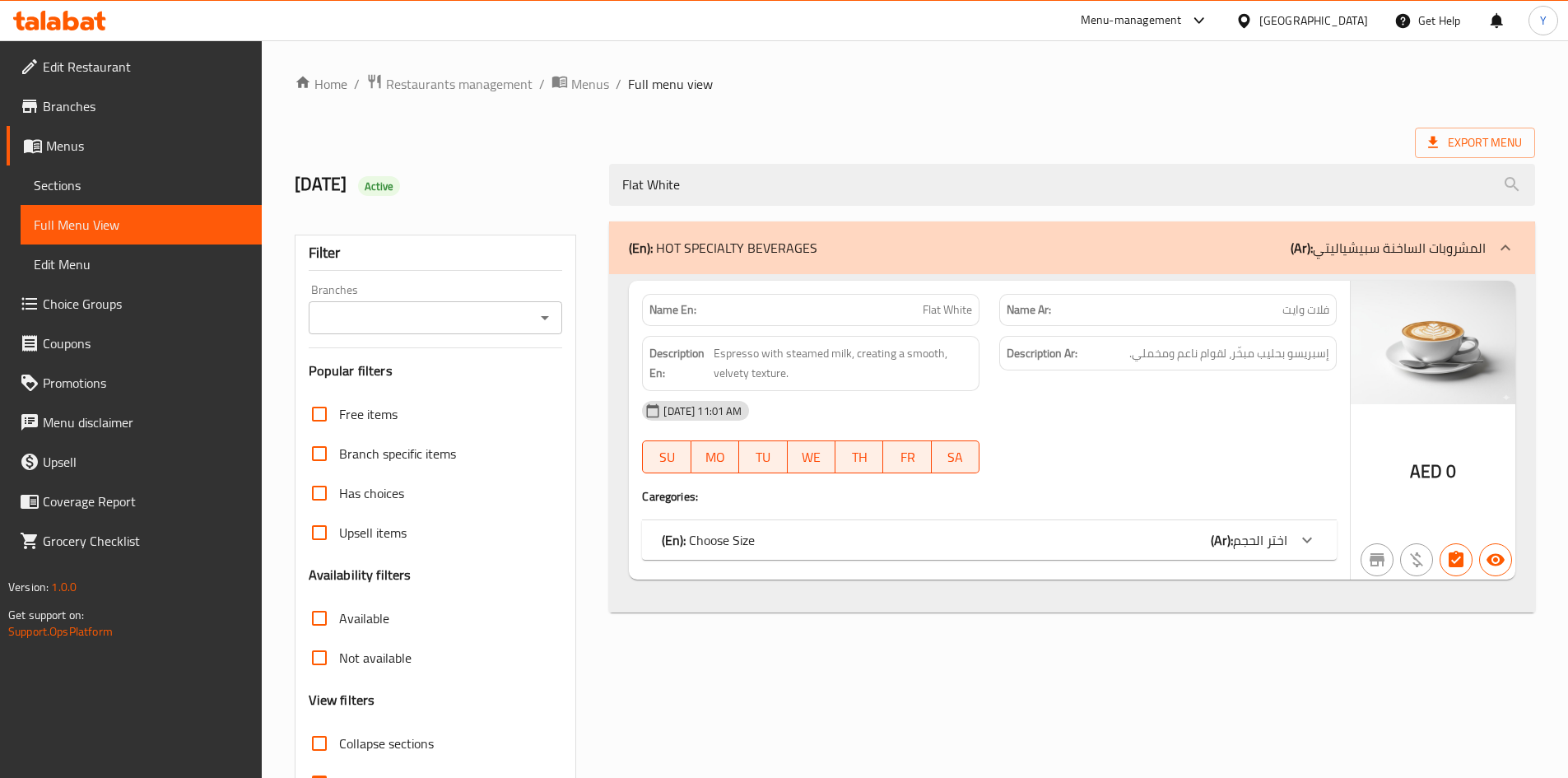
type input "Flat White"
click at [1220, 548] on b "(Ar):" at bounding box center [1222, 540] width 22 height 25
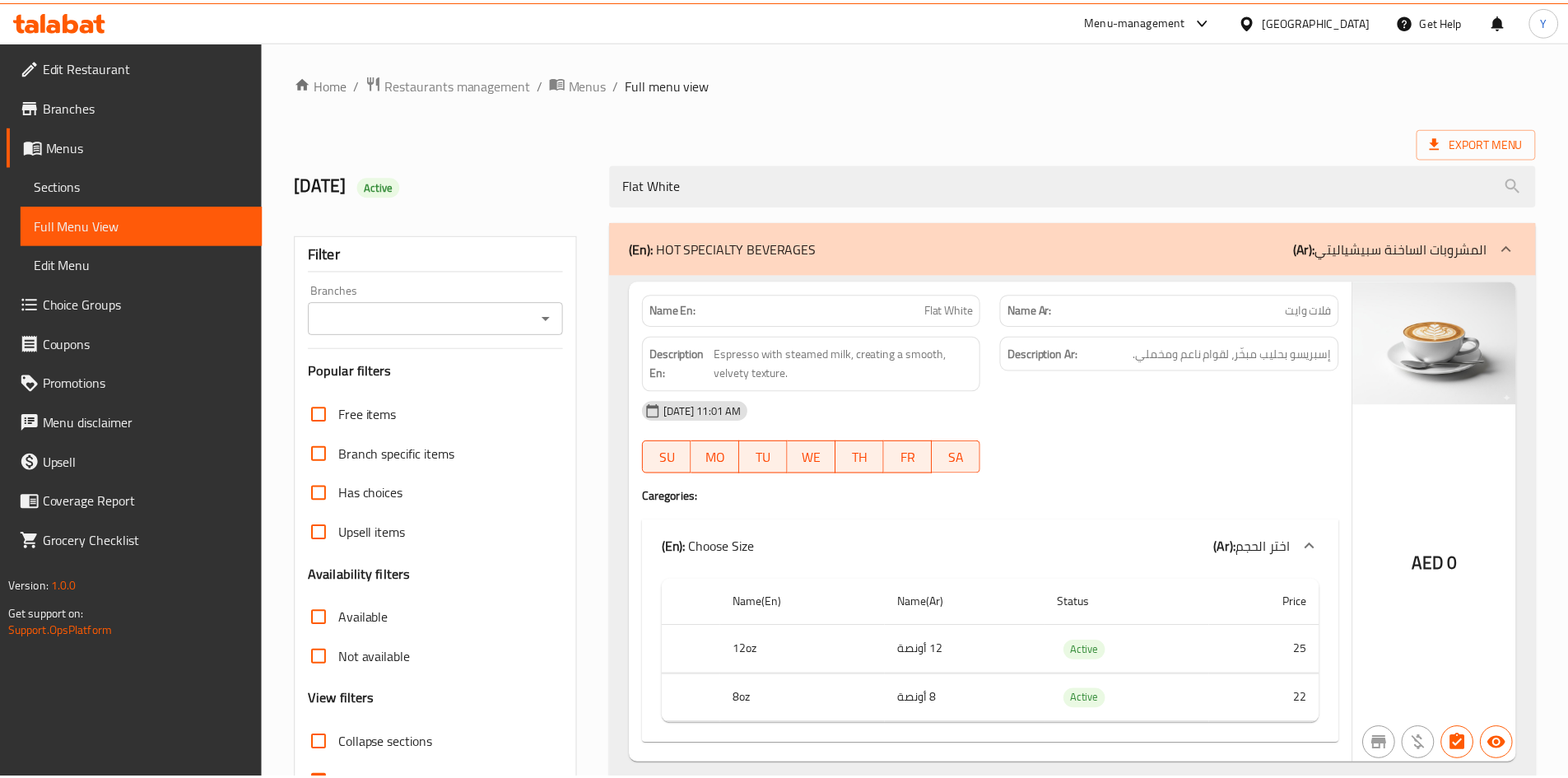
scroll to position [98, 0]
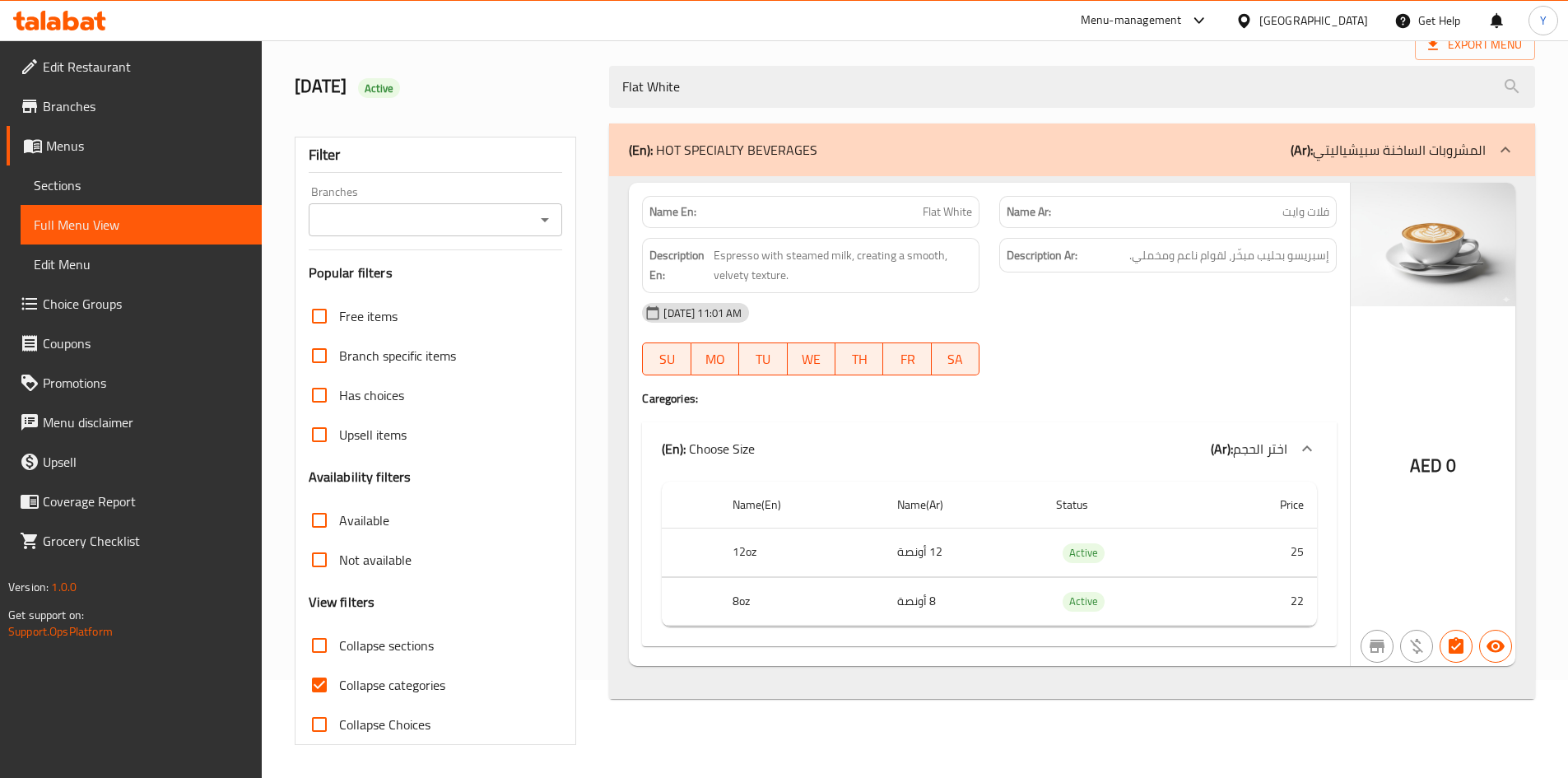
click at [94, 148] on span "Menus" at bounding box center [147, 145] width 202 height 20
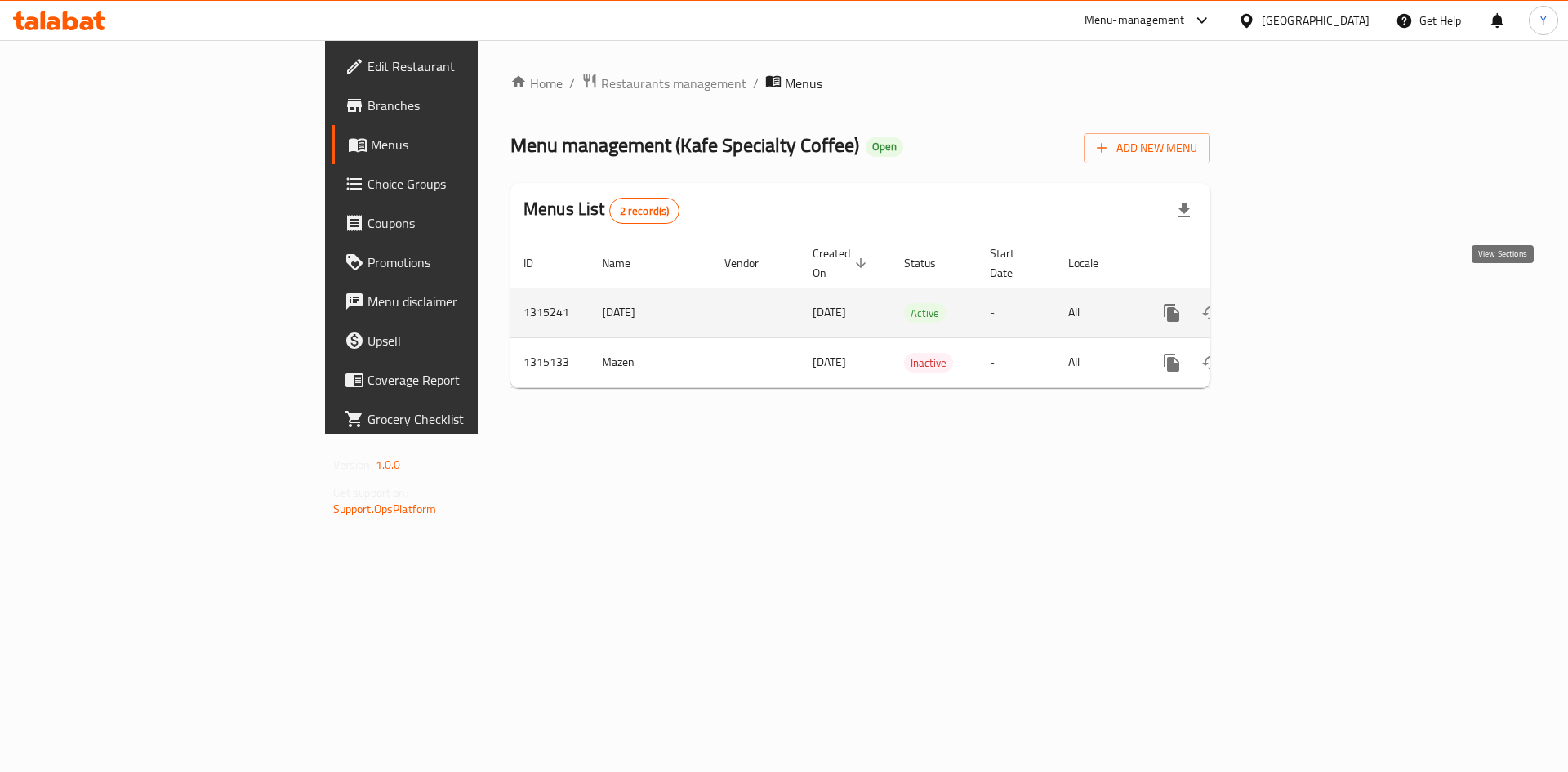
click at [1299, 303] on icon "enhanced table" at bounding box center [1289, 312] width 20 height 20
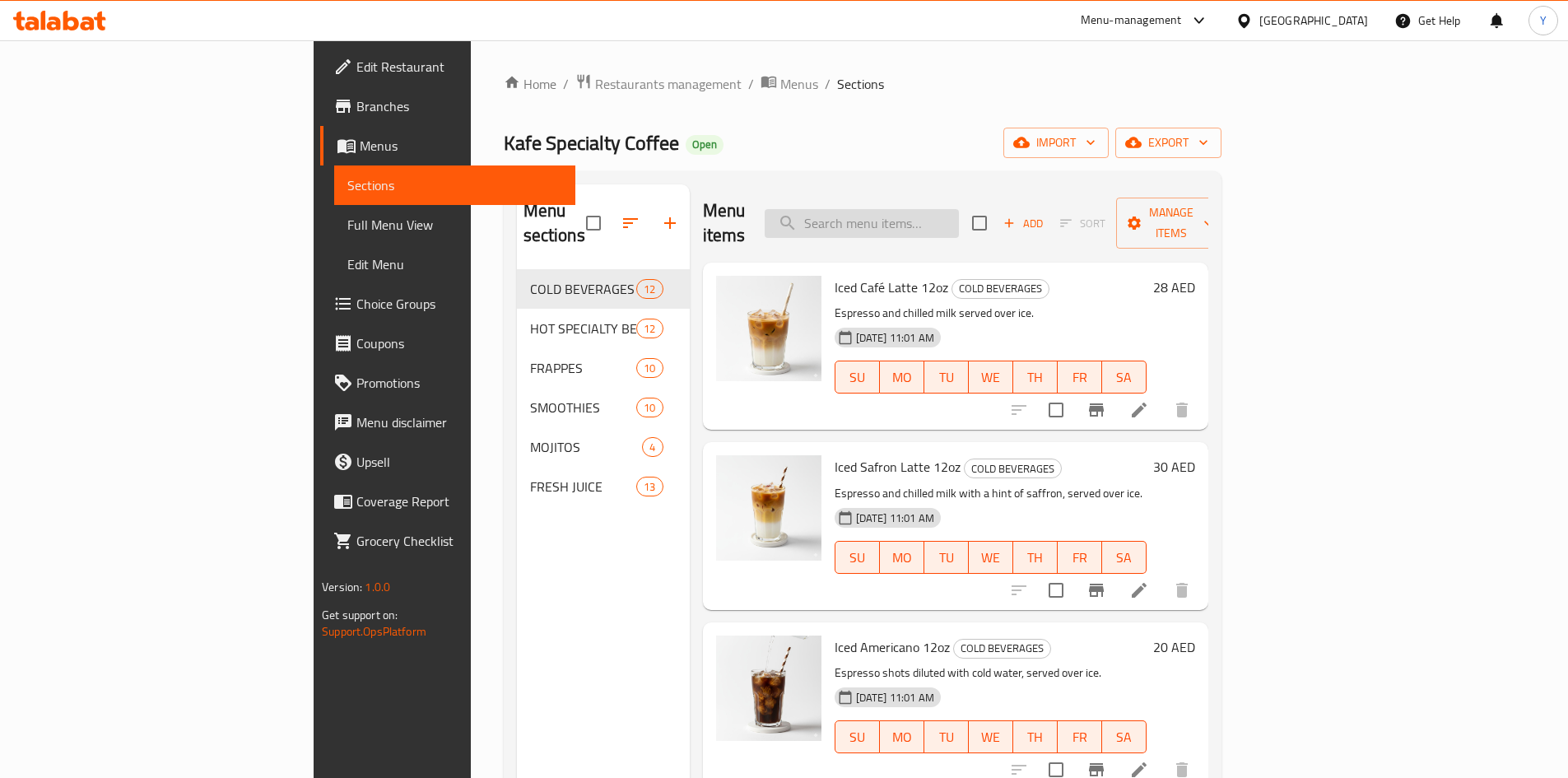
click at [942, 210] on input "search" at bounding box center [861, 224] width 195 height 29
paste input "Flat White"
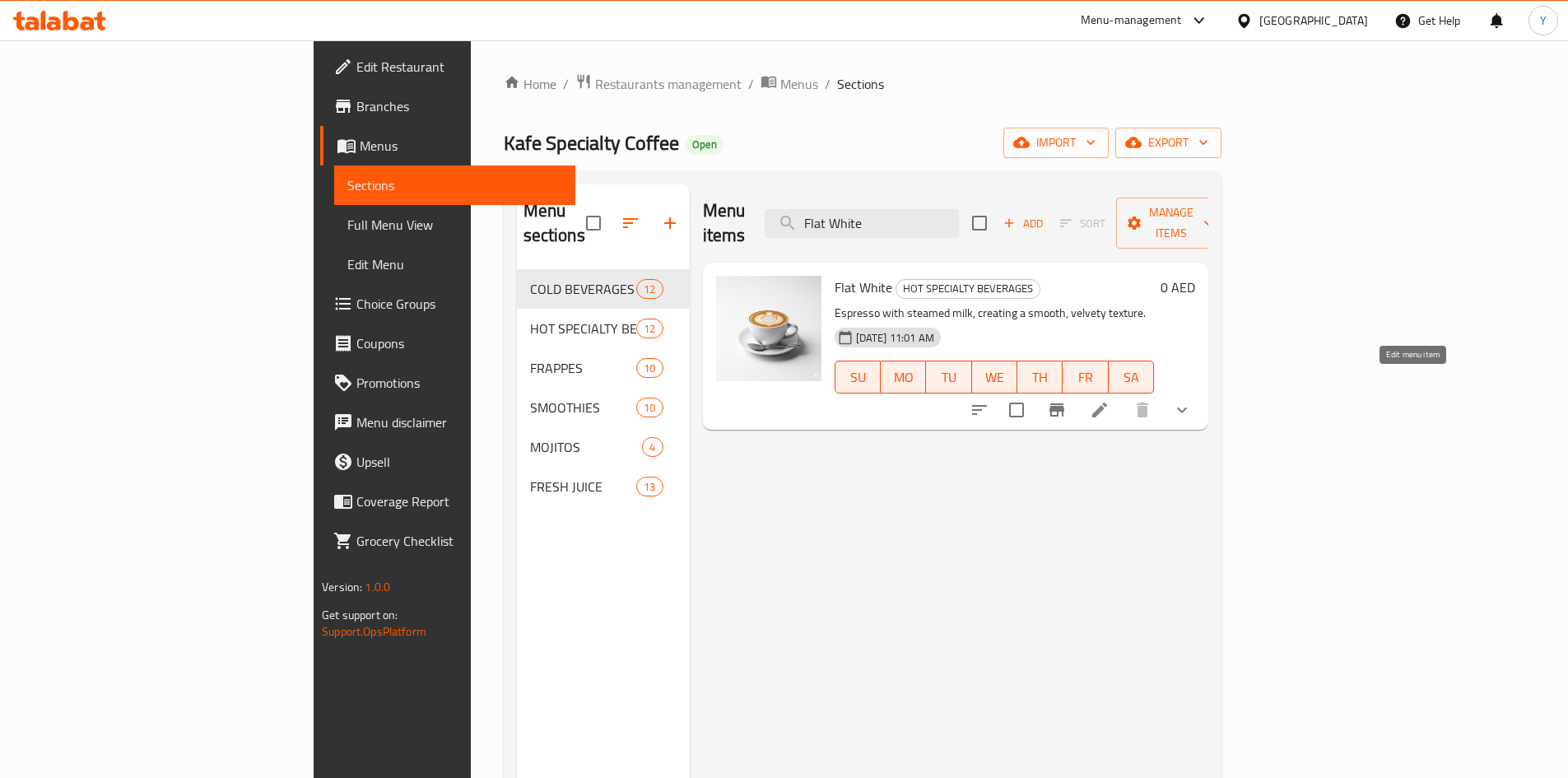
type input "Flat White"
click at [1107, 403] on icon at bounding box center [1099, 410] width 15 height 15
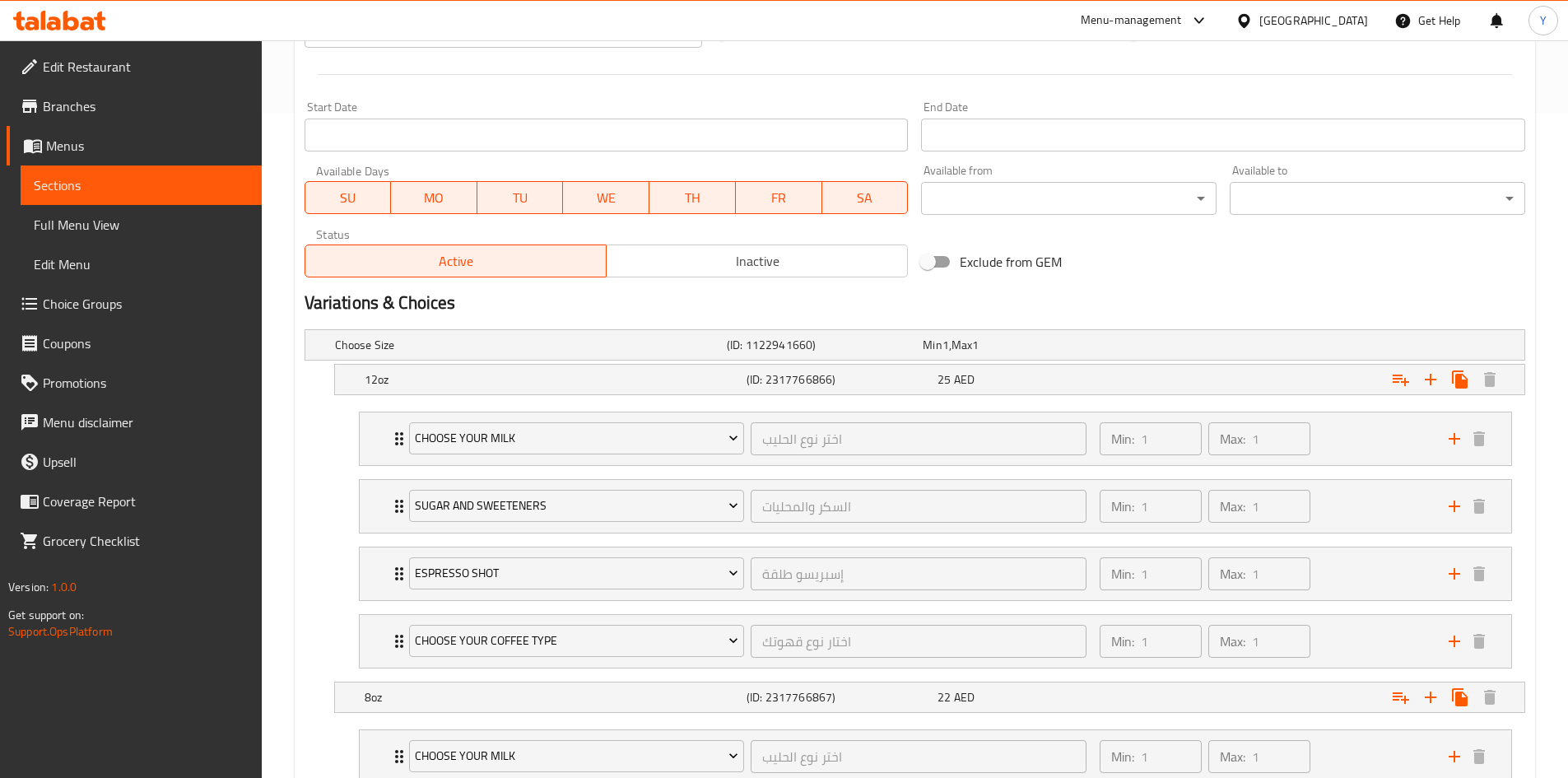
scroll to position [411, 0]
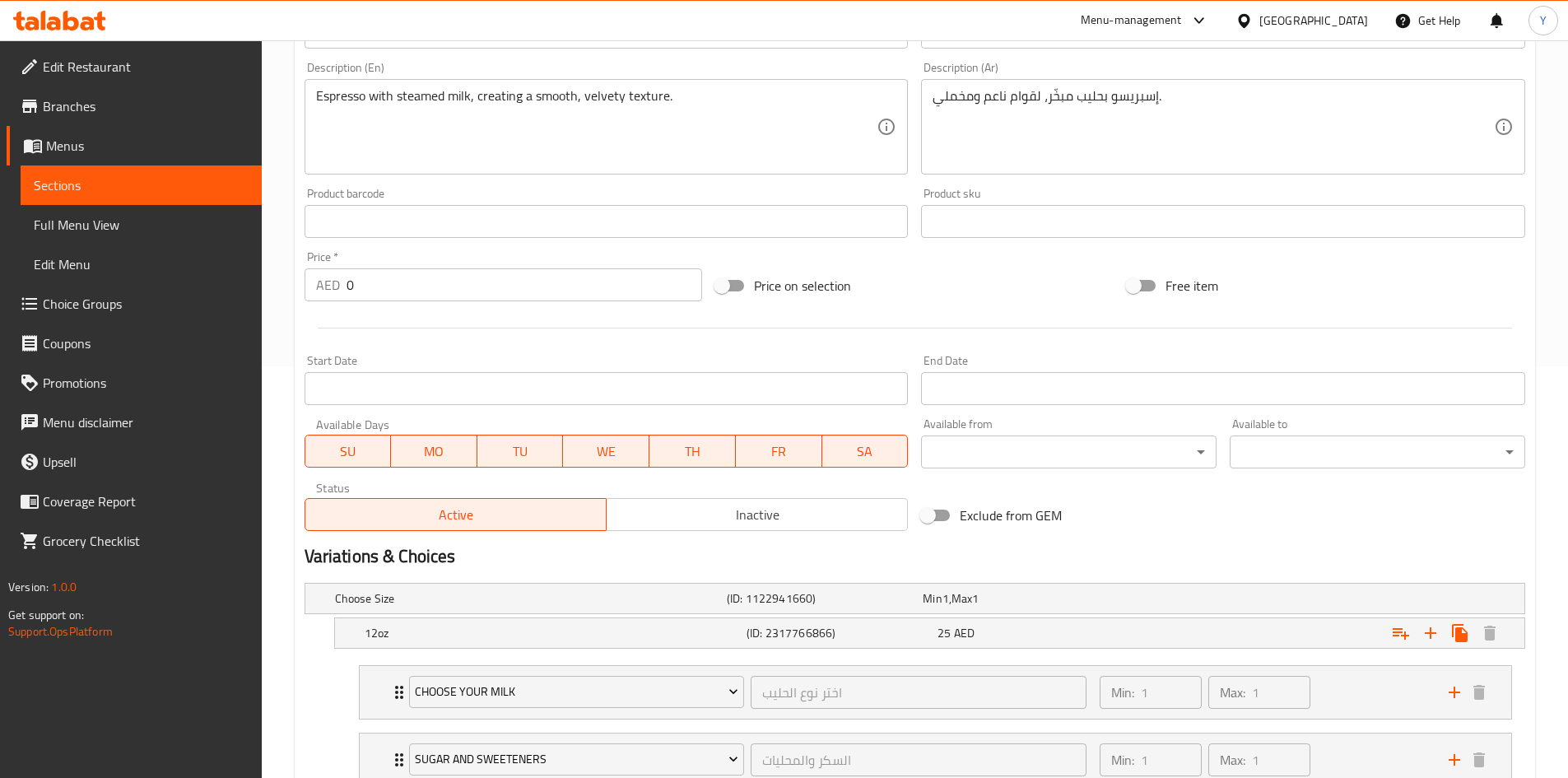
click at [144, 218] on span "Full Menu View" at bounding box center [141, 224] width 215 height 20
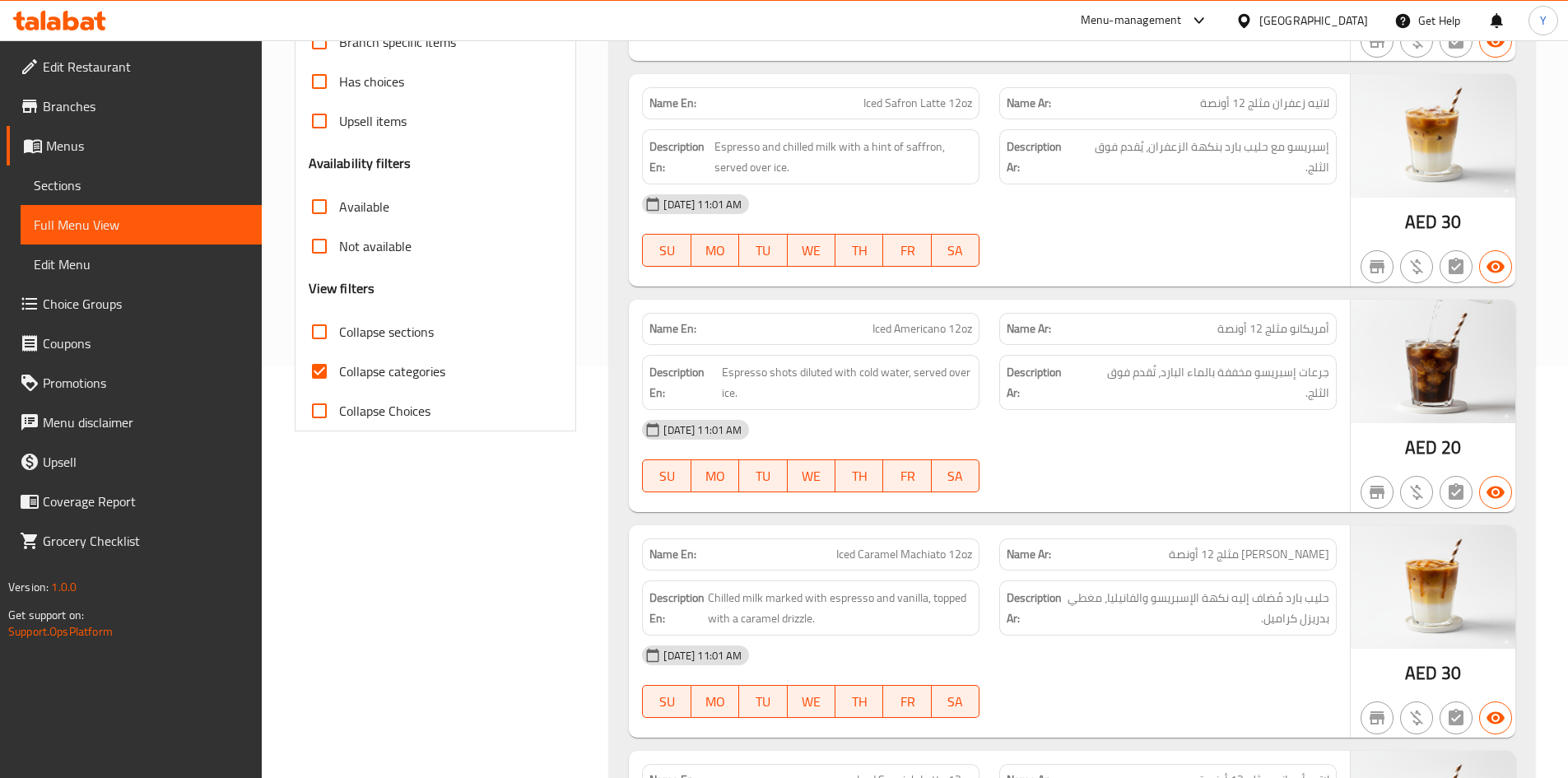
scroll to position [82, 0]
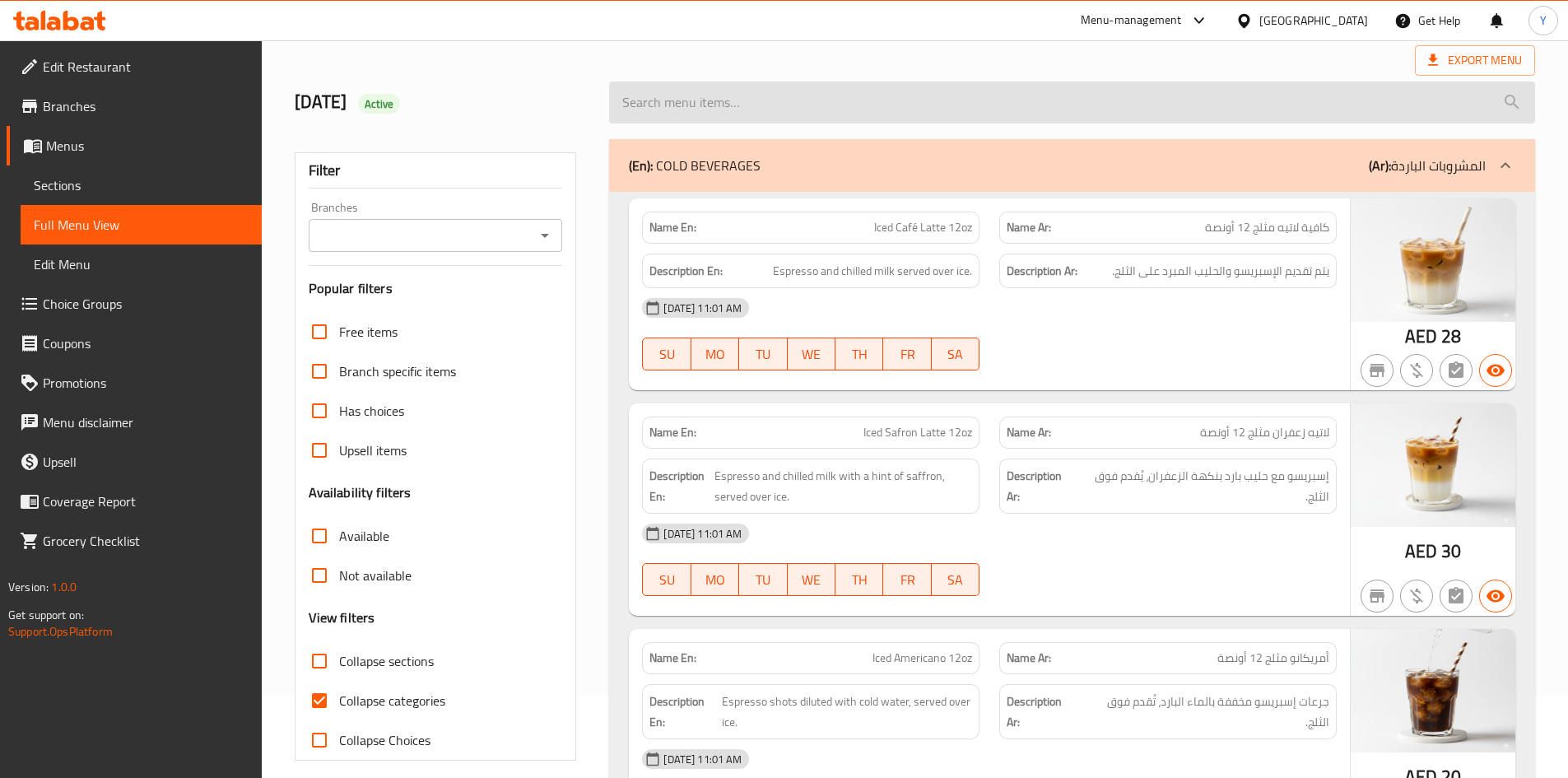
click at [831, 123] on input "search" at bounding box center [1072, 102] width 926 height 42
paste input "Spanish Latte"
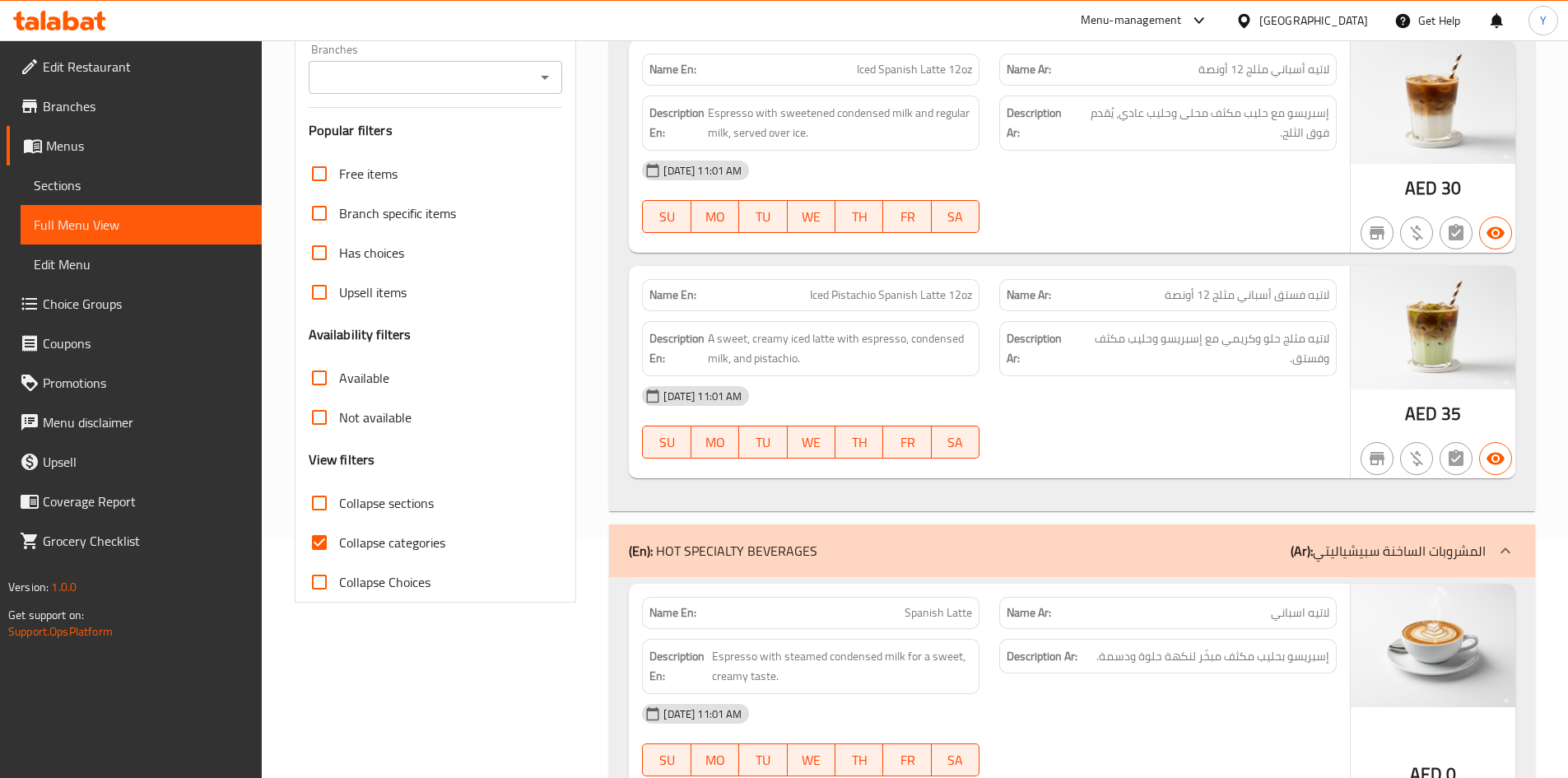
scroll to position [576, 0]
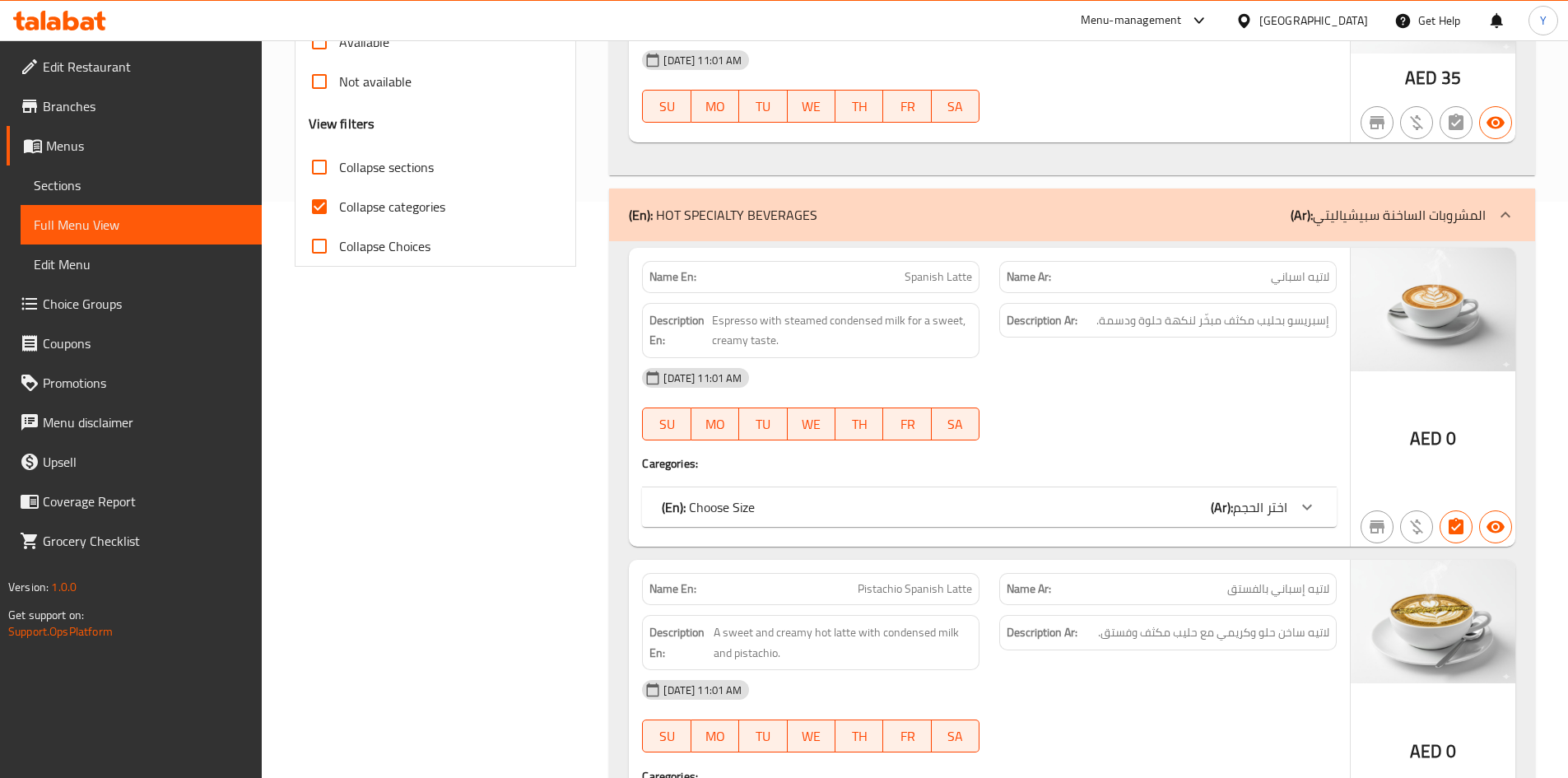
type input "Spanish Latte"
click at [373, 208] on span "Collapse categories" at bounding box center [392, 206] width 106 height 20
click at [339, 208] on input "Collapse categories" at bounding box center [320, 206] width 39 height 39
checkbox input "false"
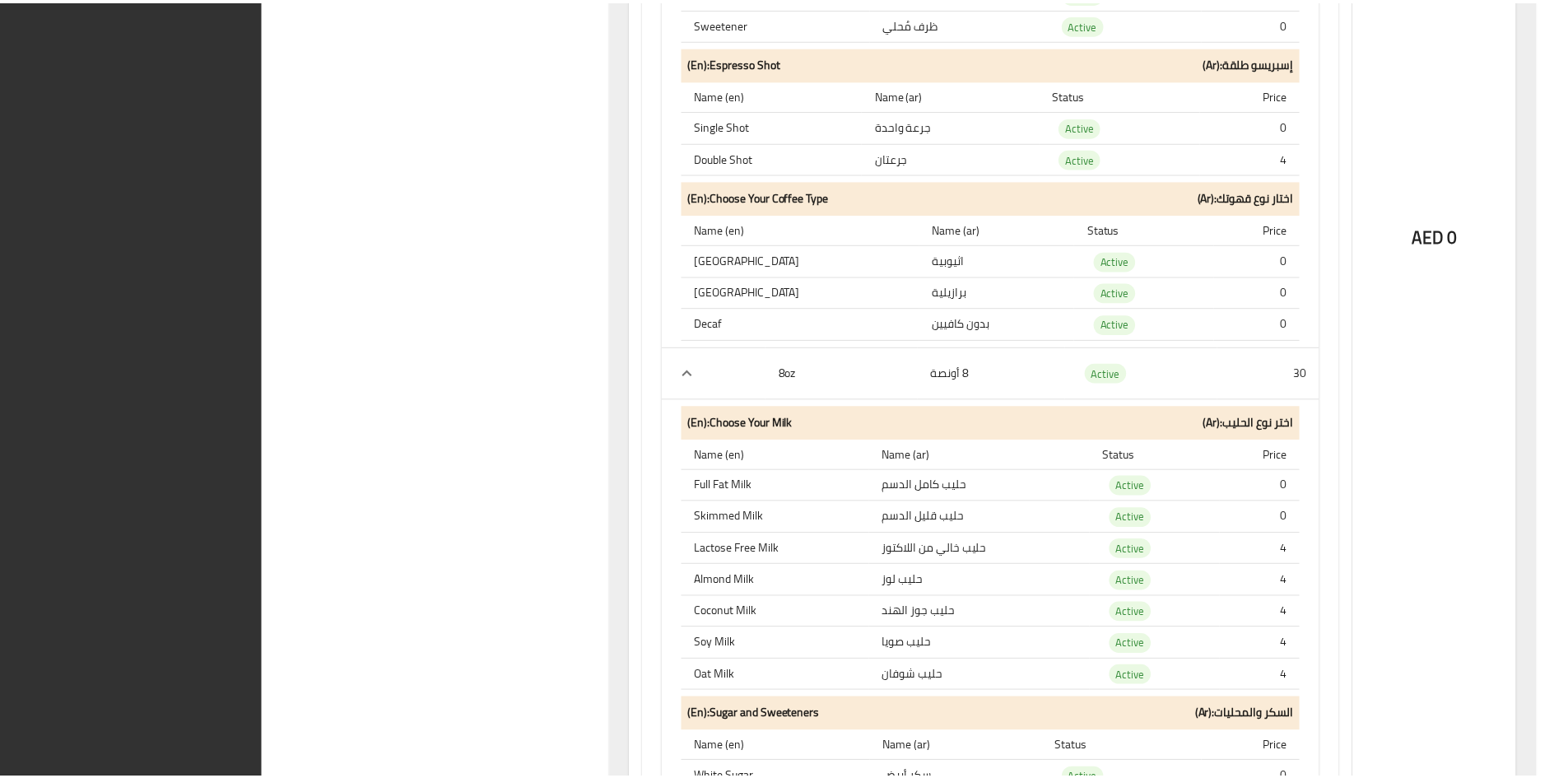
scroll to position [4166, 0]
